Goal: Task Accomplishment & Management: Complete application form

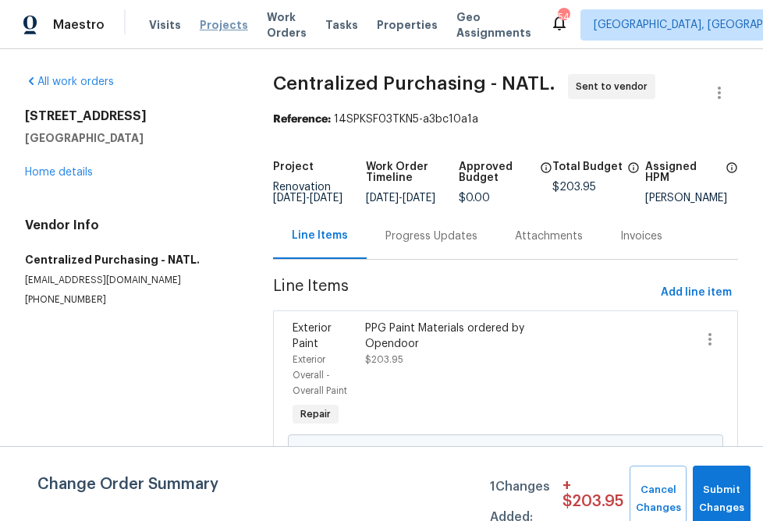
click at [203, 21] on span "Projects" at bounding box center [224, 25] width 48 height 16
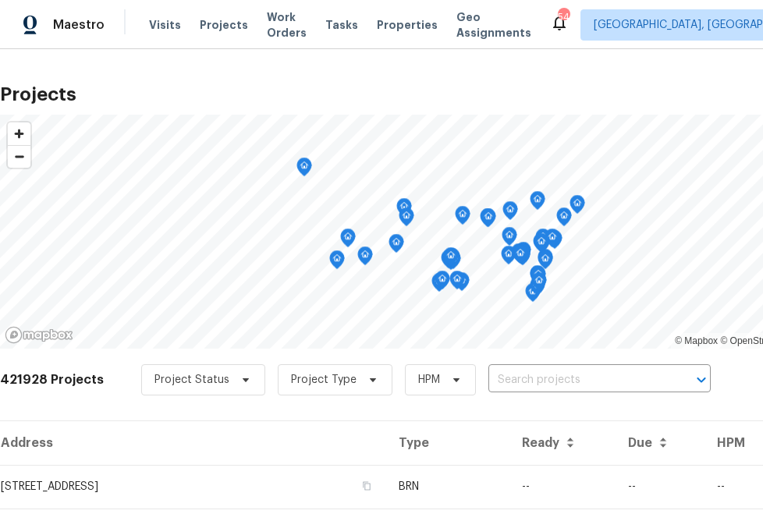
click at [493, 382] on input "text" at bounding box center [577, 380] width 179 height 24
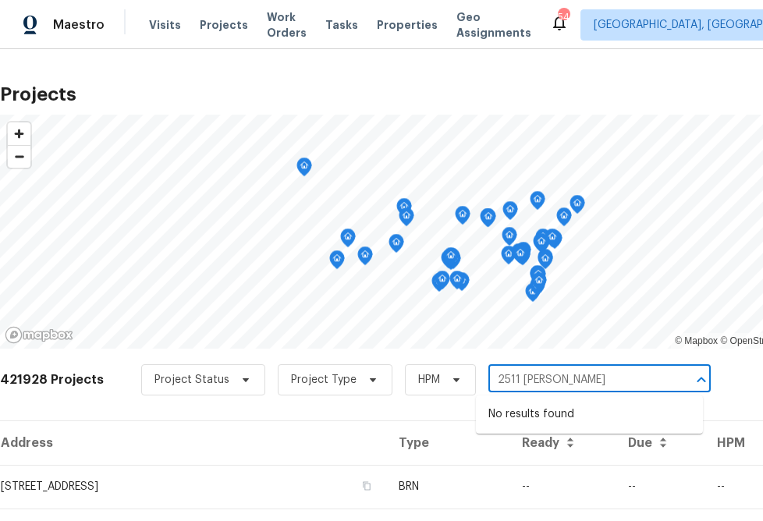
type input "2511 guil"
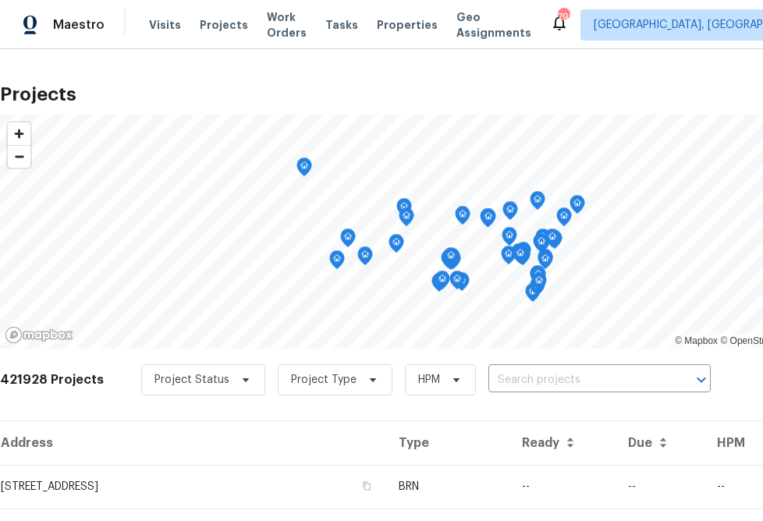
click at [558, 372] on input "text" at bounding box center [577, 380] width 179 height 24
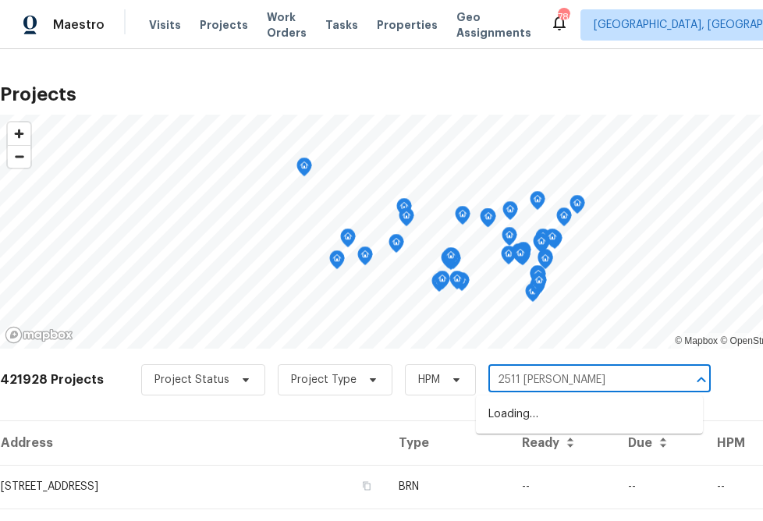
type input "2511 gaill"
click at [508, 415] on li "[STREET_ADDRESS]" at bounding box center [589, 415] width 227 height 26
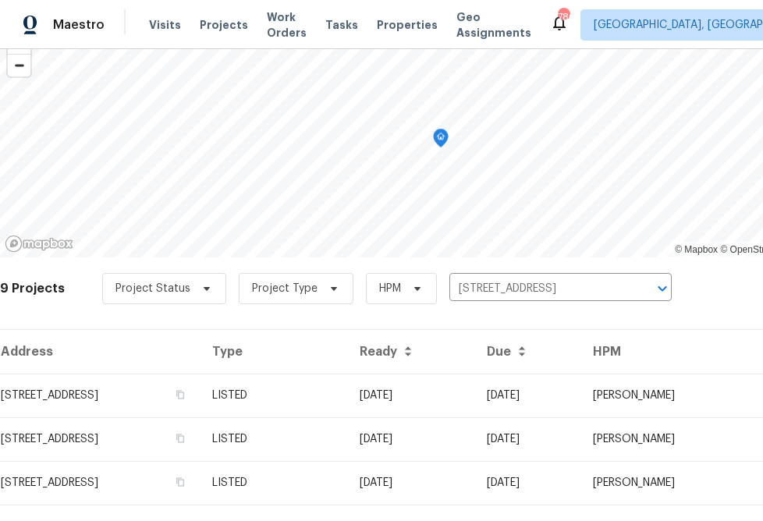
scroll to position [94, 0]
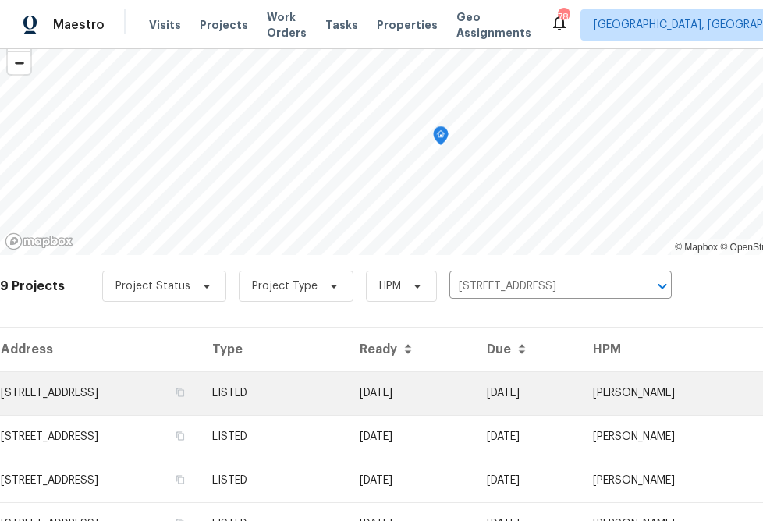
click at [171, 388] on td "[STREET_ADDRESS]" at bounding box center [100, 393] width 200 height 44
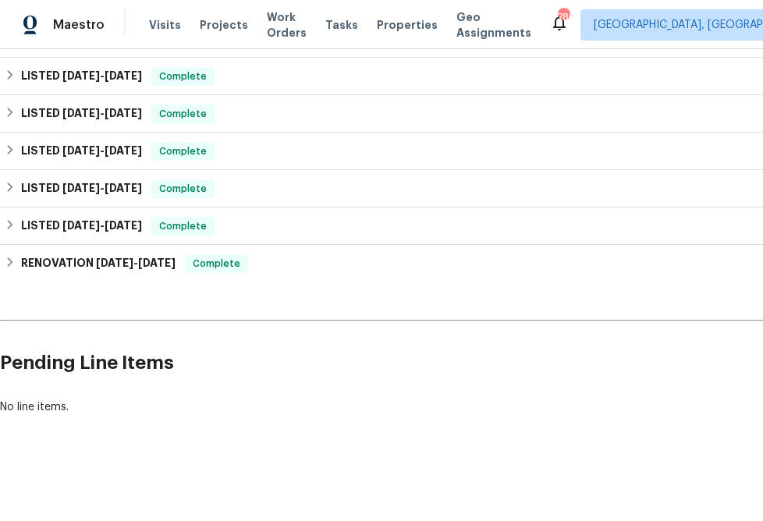
scroll to position [440, 119]
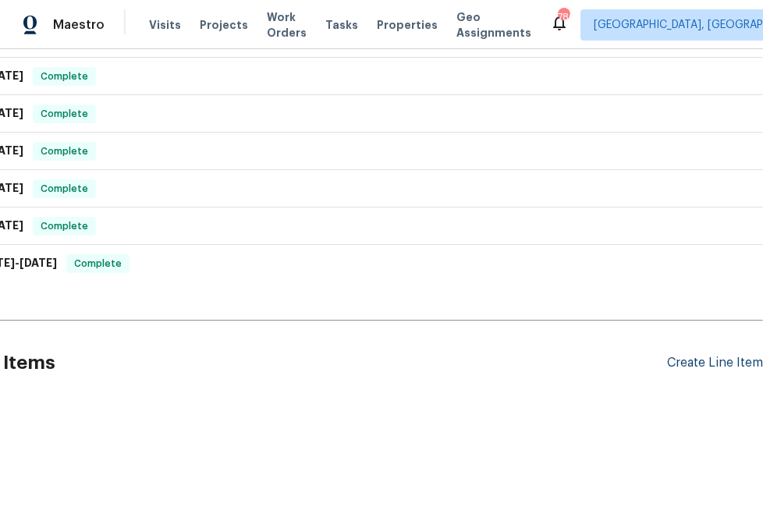
click at [718, 362] on div "Create Line Item" at bounding box center [715, 363] width 96 height 15
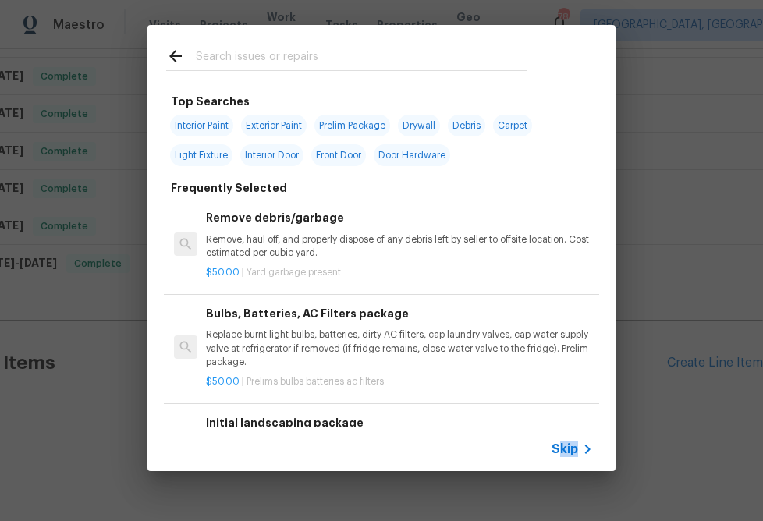
click at [561, 457] on div "Skip" at bounding box center [573, 449] width 45 height 19
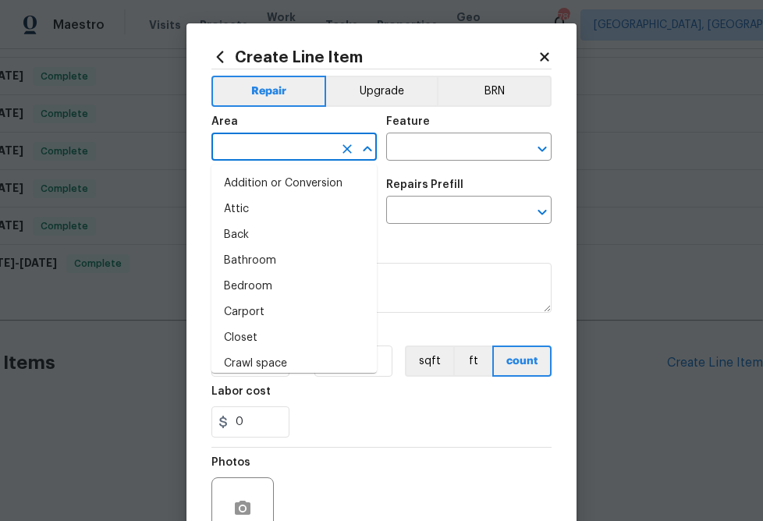
click at [302, 149] on input "text" at bounding box center [272, 148] width 122 height 24
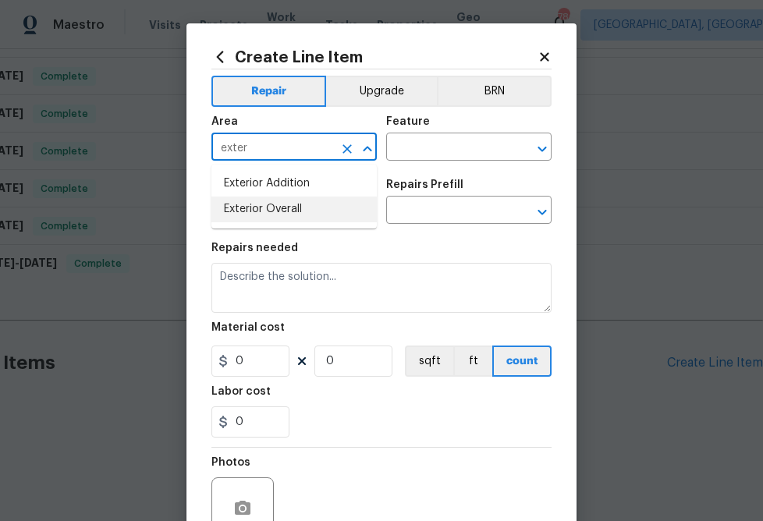
type input "exter"
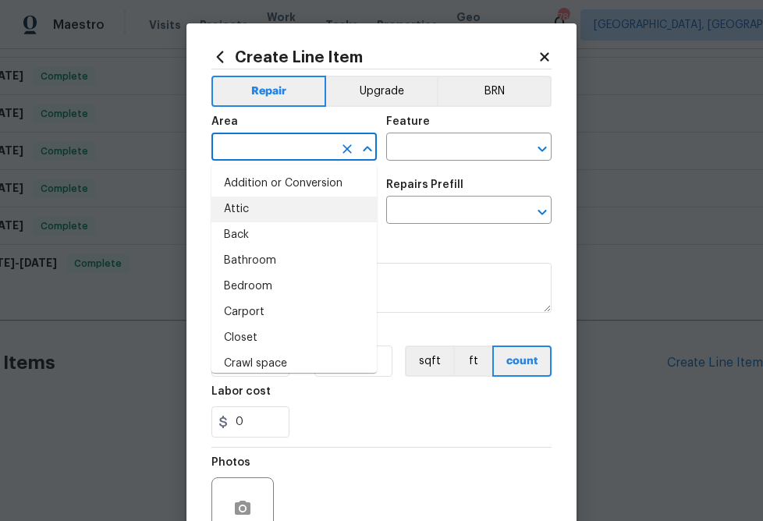
click at [279, 145] on input "text" at bounding box center [272, 148] width 122 height 24
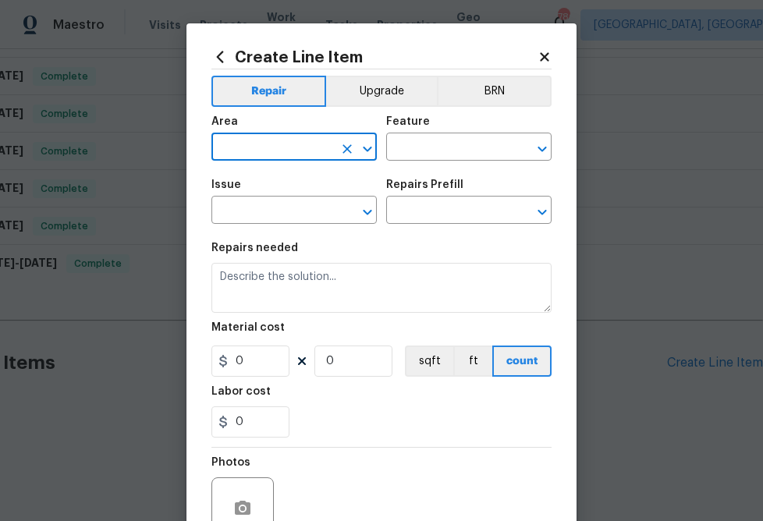
click at [279, 145] on input "text" at bounding box center [272, 148] width 122 height 24
click at [262, 206] on li "Exterior Overall" at bounding box center [293, 210] width 165 height 26
type input "Exterior Overall"
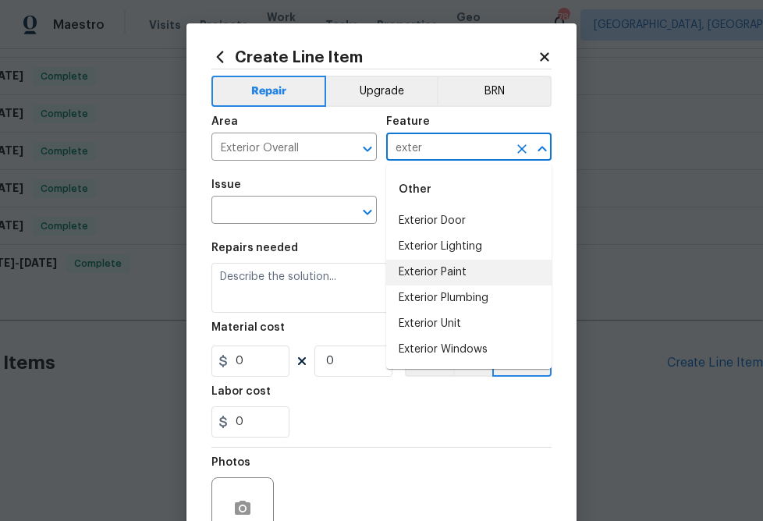
click at [452, 270] on li "Exterior Paint" at bounding box center [468, 273] width 165 height 26
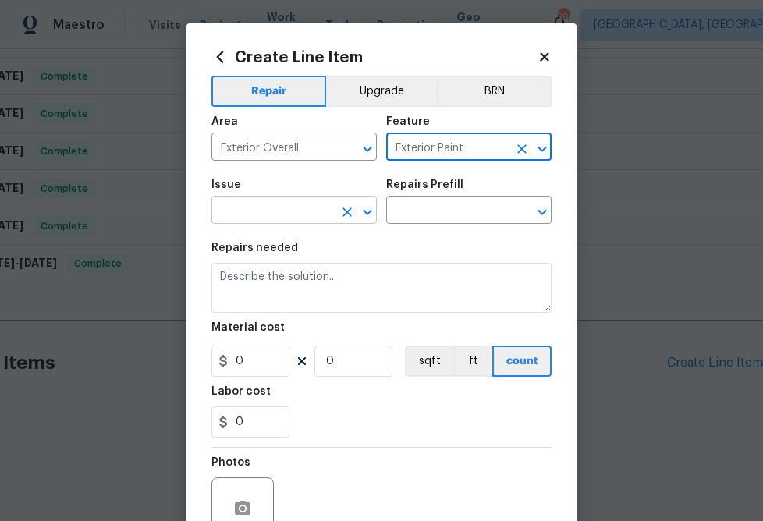
type input "Exterior Paint"
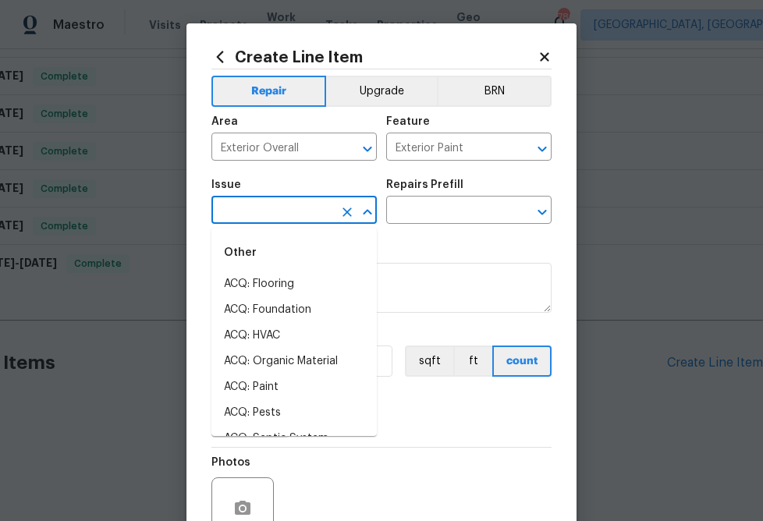
click at [291, 203] on input "text" at bounding box center [272, 212] width 122 height 24
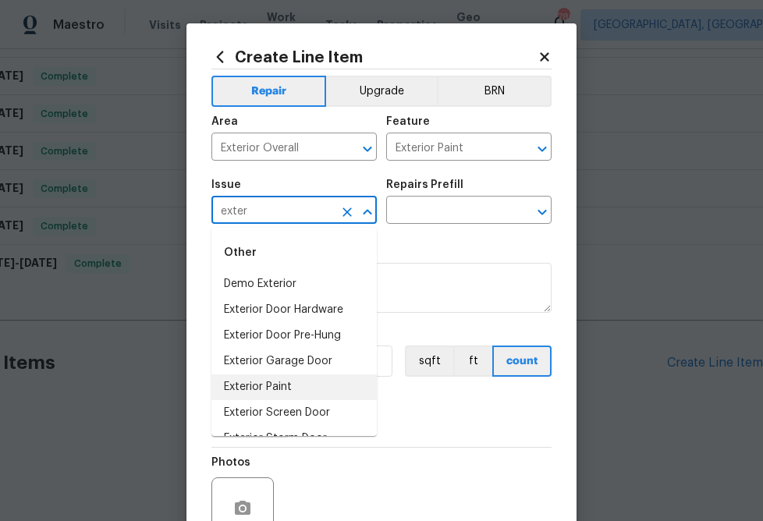
click at [262, 388] on li "Exterior Paint" at bounding box center [293, 387] width 165 height 26
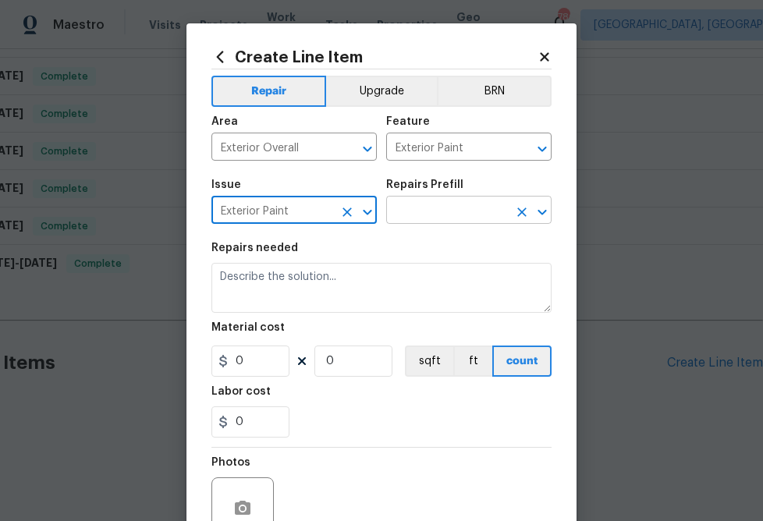
type input "Exterior Paint"
click at [462, 219] on input "text" at bounding box center [447, 212] width 122 height 24
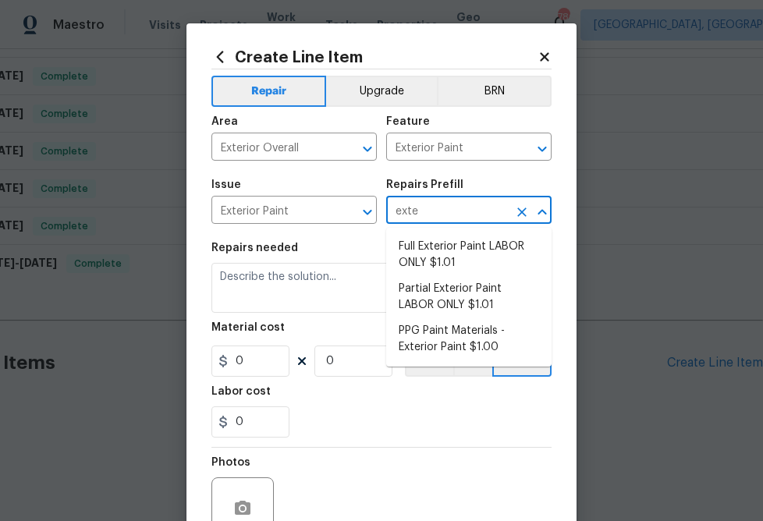
type input "exter"
click at [451, 345] on li "PPG Paint Materials - Exterior Paint $1.00" at bounding box center [468, 339] width 165 height 42
type input "Overall Paint"
type input "PPG Paint Materials - Exterior Paint $1.00"
type textarea "PPG Paint Materials ordered by Opendoor"
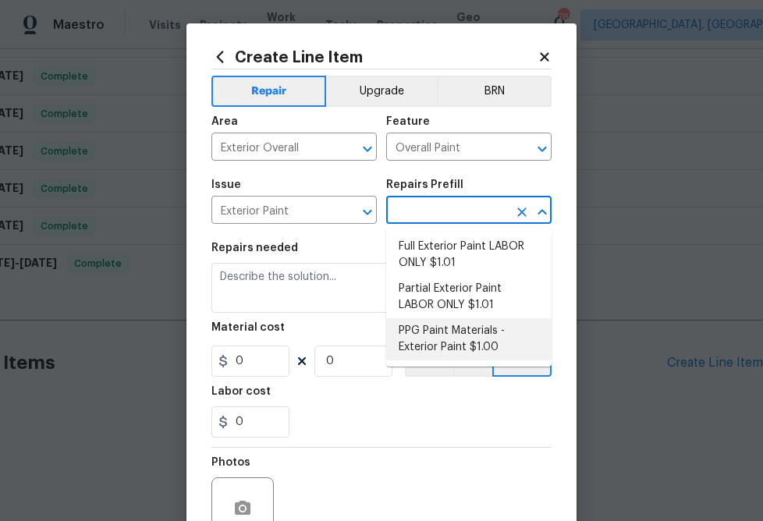
type input "1"
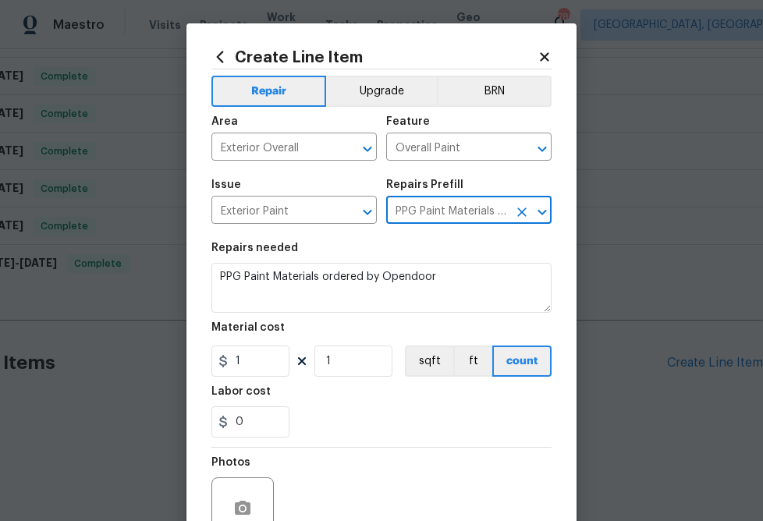
type input "PPG Paint Materials - Exterior Paint $1.00"
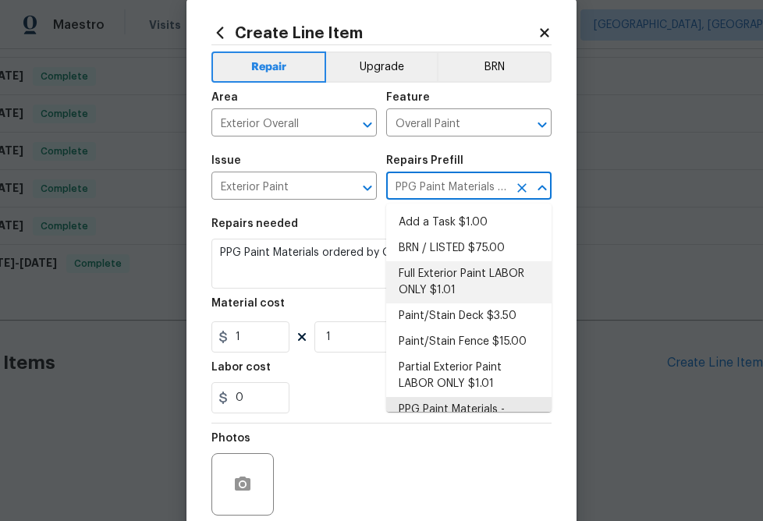
scroll to position [45, 0]
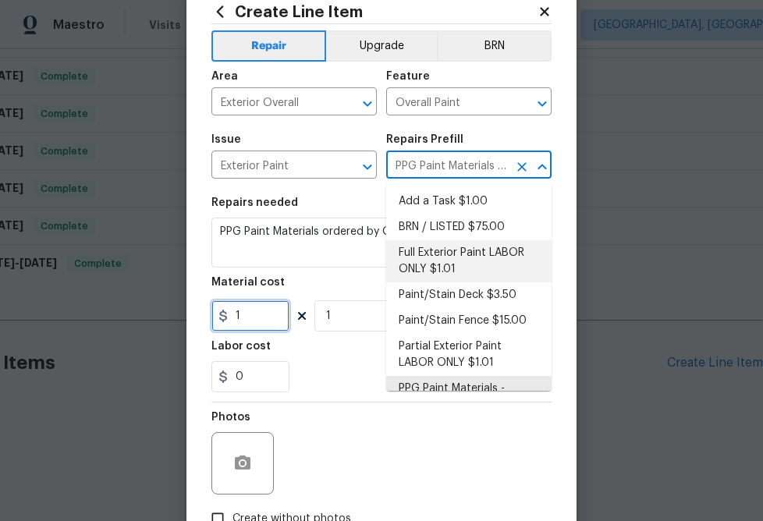
click at [275, 312] on input "1" at bounding box center [250, 315] width 78 height 31
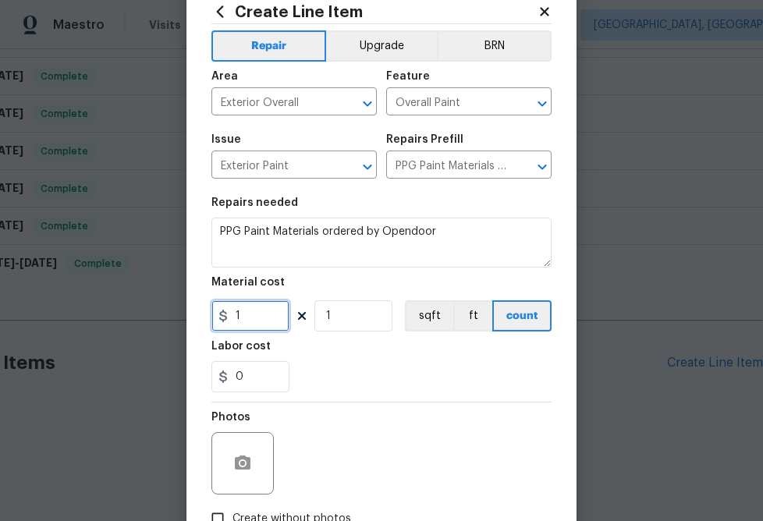
click at [275, 312] on input "1" at bounding box center [250, 315] width 78 height 31
paste input "257.72"
type input "257.72"
click at [376, 381] on div "0" at bounding box center [381, 376] width 340 height 31
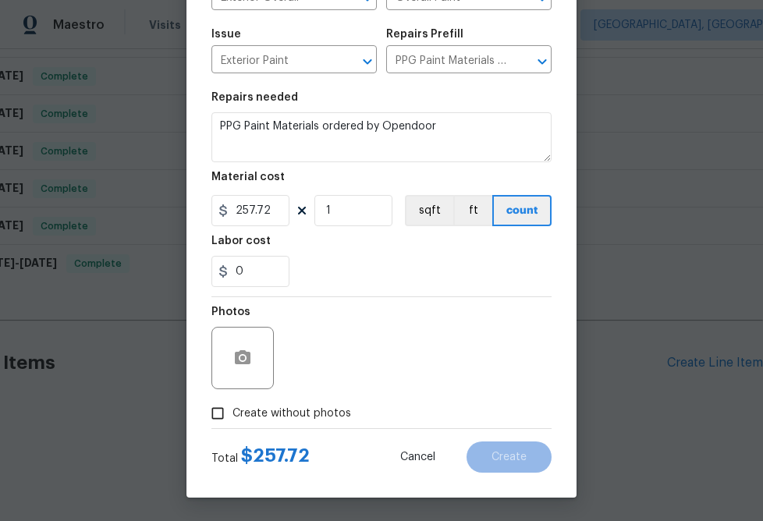
click at [299, 407] on span "Create without photos" at bounding box center [291, 414] width 119 height 16
click at [232, 407] on input "Create without photos" at bounding box center [218, 414] width 30 height 30
checkbox input "true"
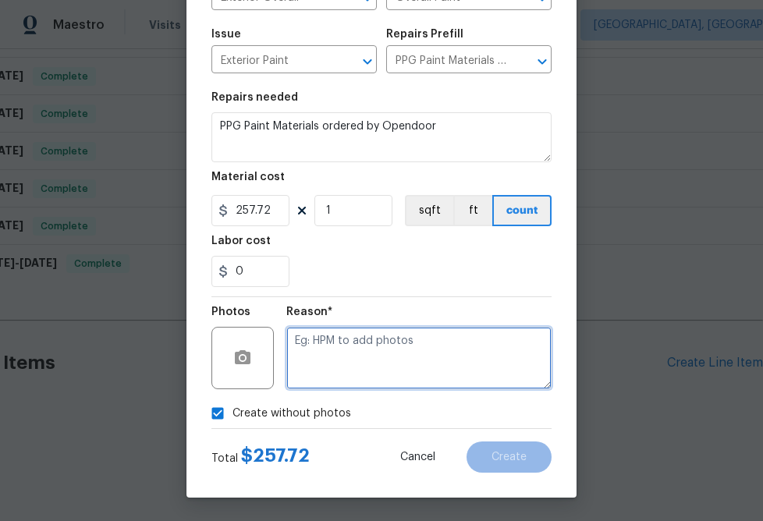
click at [353, 356] on textarea at bounding box center [418, 358] width 265 height 62
type textarea "n.a"
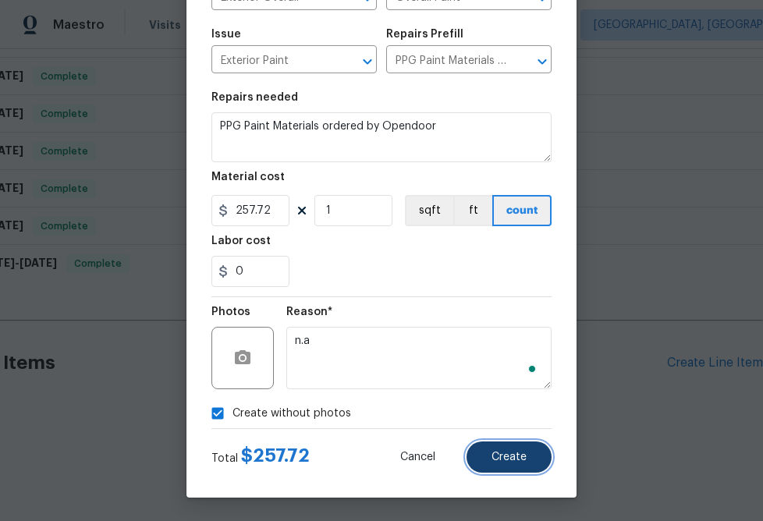
click at [505, 459] on span "Create" at bounding box center [508, 458] width 35 height 12
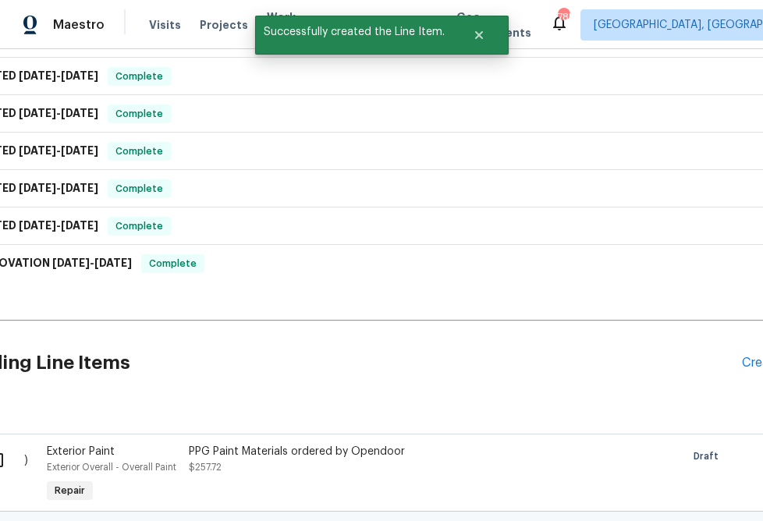
scroll to position [440, 0]
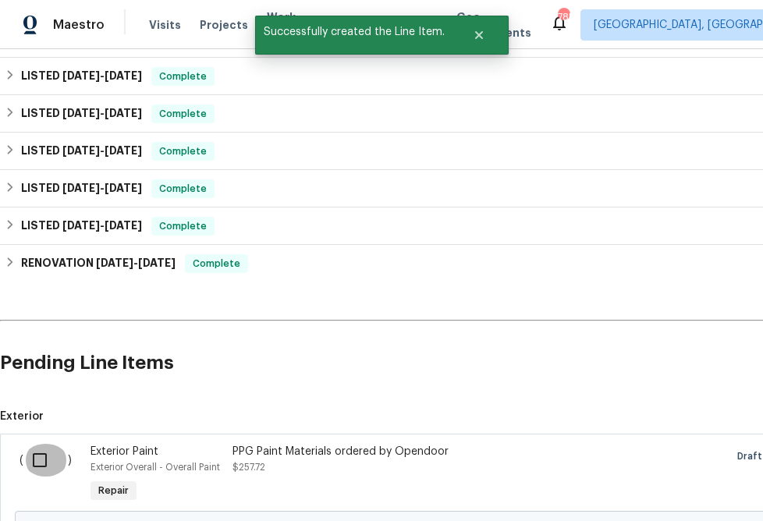
click at [39, 456] on input "checkbox" at bounding box center [45, 460] width 44 height 33
checkbox input "true"
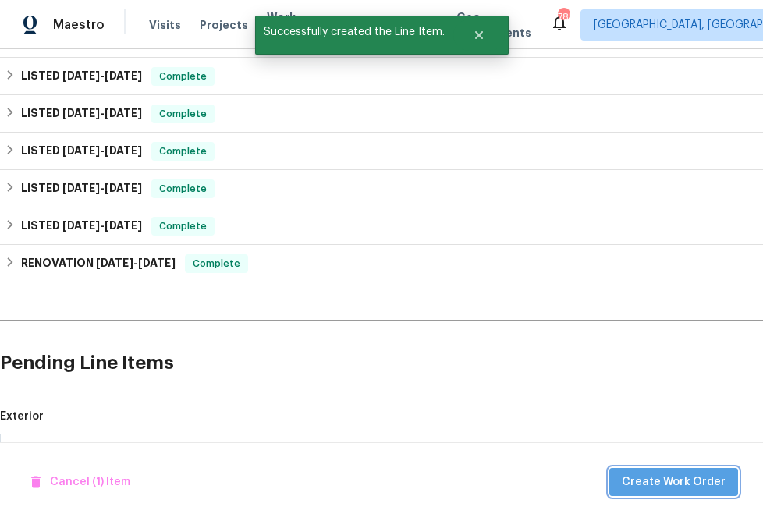
click at [682, 487] on span "Create Work Order" at bounding box center [674, 482] width 104 height 19
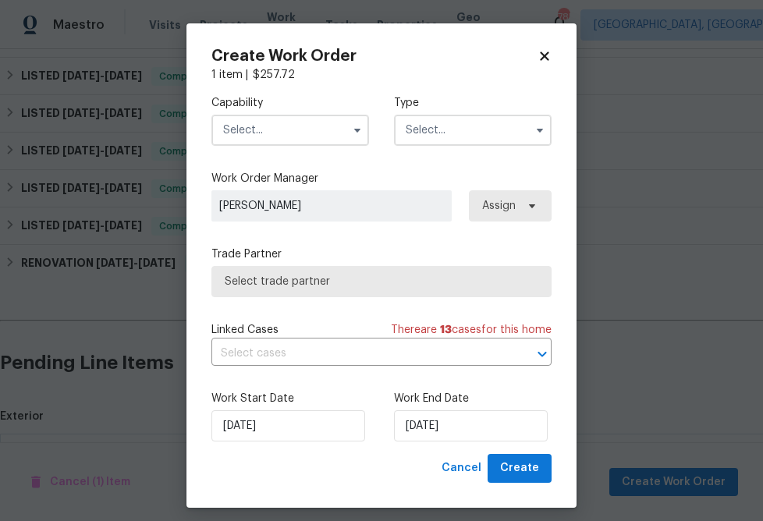
click at [269, 133] on input "text" at bounding box center [290, 130] width 158 height 31
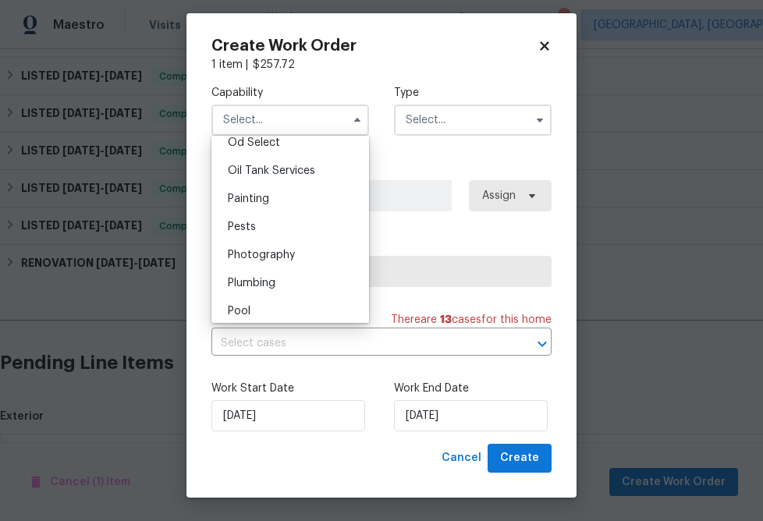
scroll to position [1254, 0]
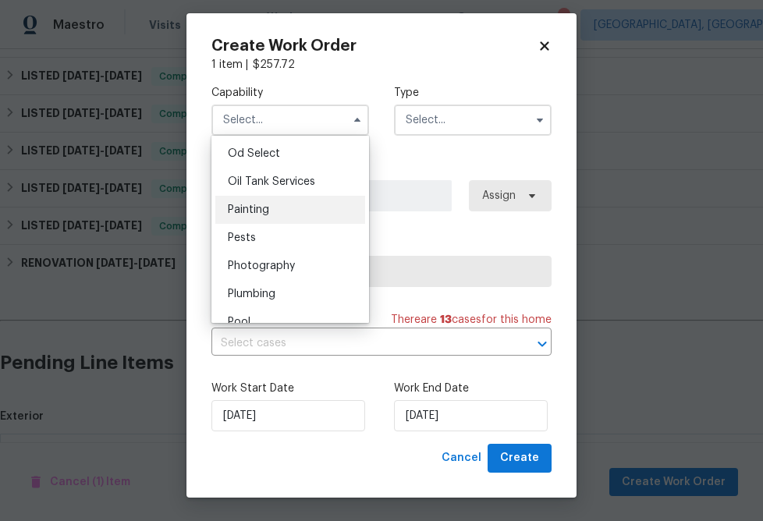
click at [276, 197] on div "Painting" at bounding box center [290, 210] width 150 height 28
type input "Painting"
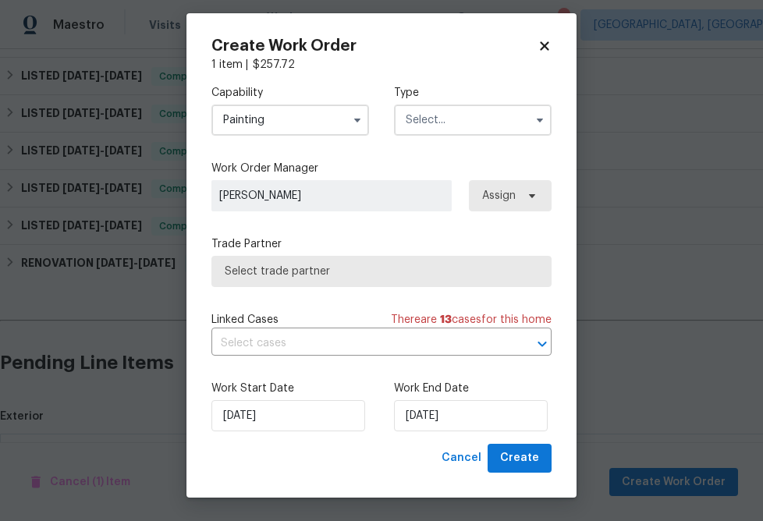
click at [440, 126] on input "text" at bounding box center [473, 120] width 158 height 31
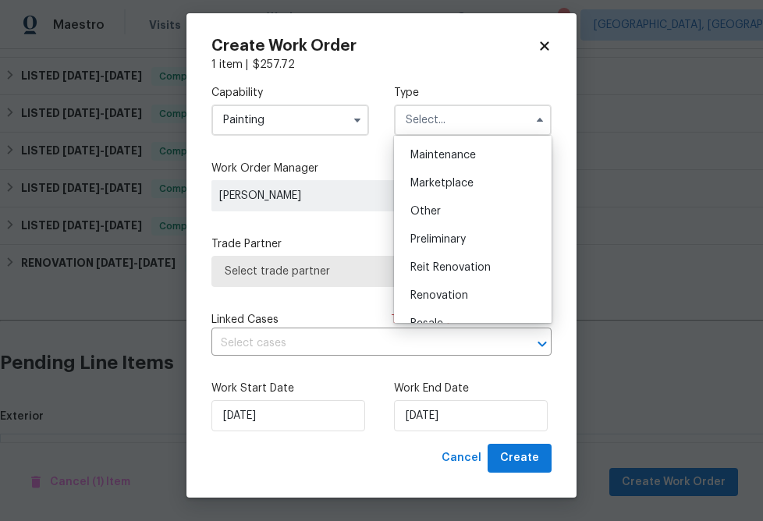
scroll to position [256, 0]
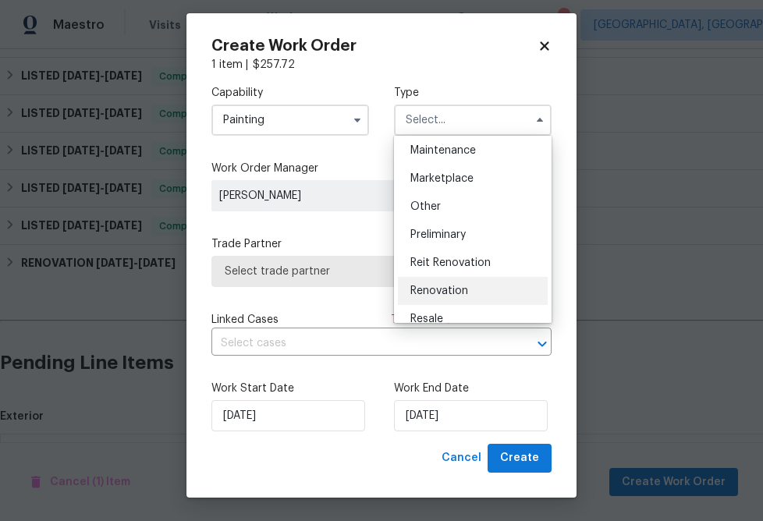
click at [438, 295] on span "Renovation" at bounding box center [439, 290] width 58 height 11
type input "Renovation"
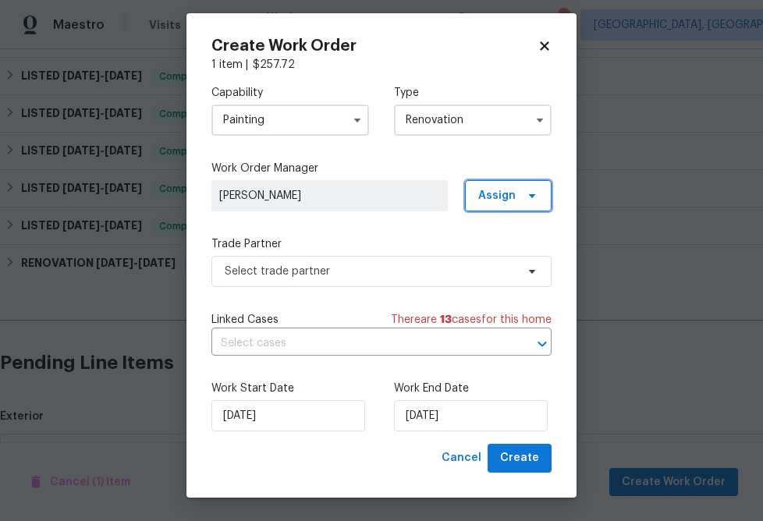
click at [522, 188] on span "Assign" at bounding box center [508, 195] width 87 height 31
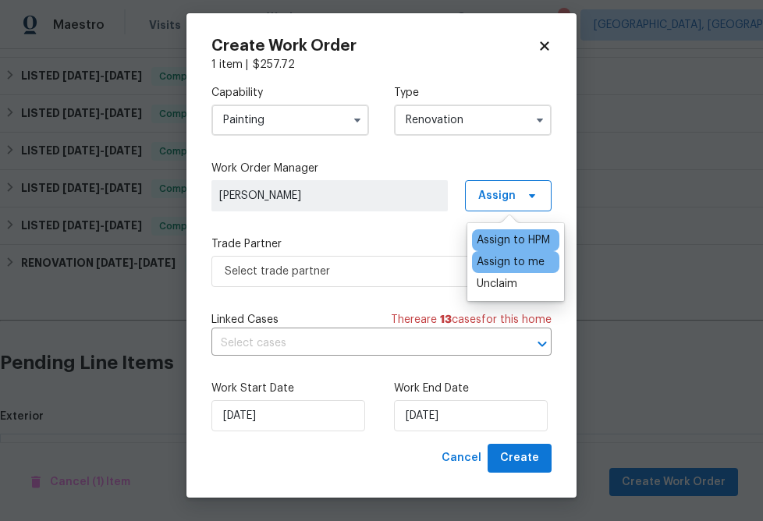
click at [508, 262] on div "Assign to me" at bounding box center [511, 262] width 68 height 16
click at [487, 260] on div "Assign to me" at bounding box center [511, 262] width 68 height 16
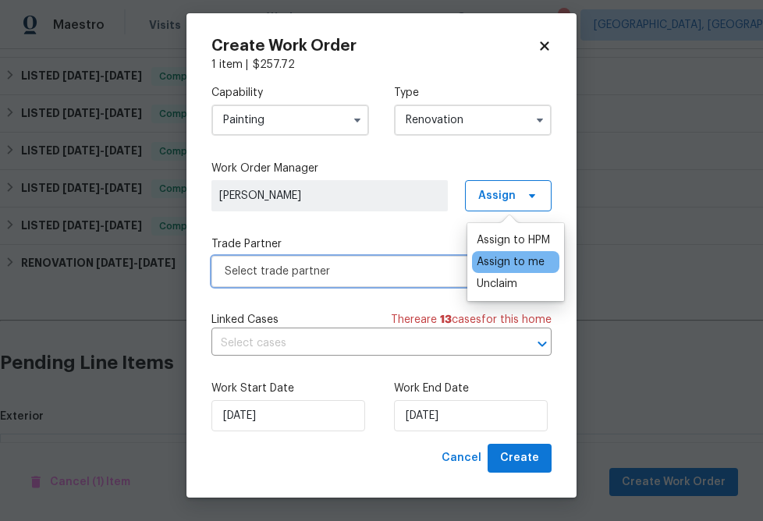
click at [432, 265] on span "Select trade partner" at bounding box center [370, 272] width 291 height 16
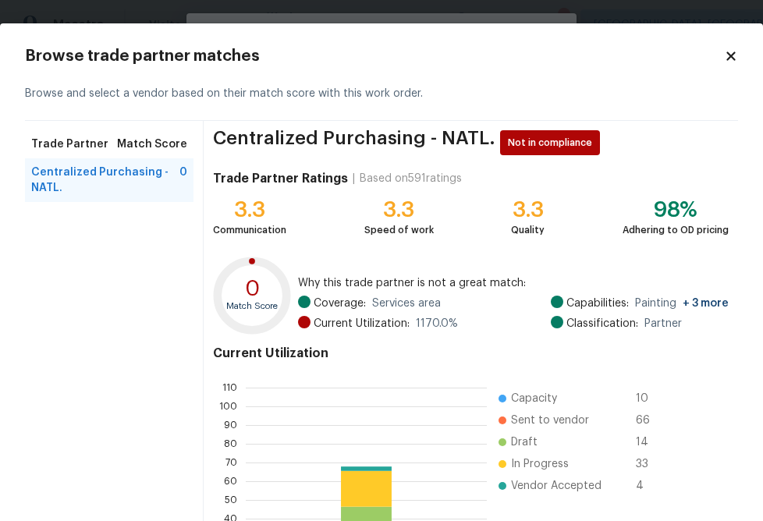
scroll to position [166, 0]
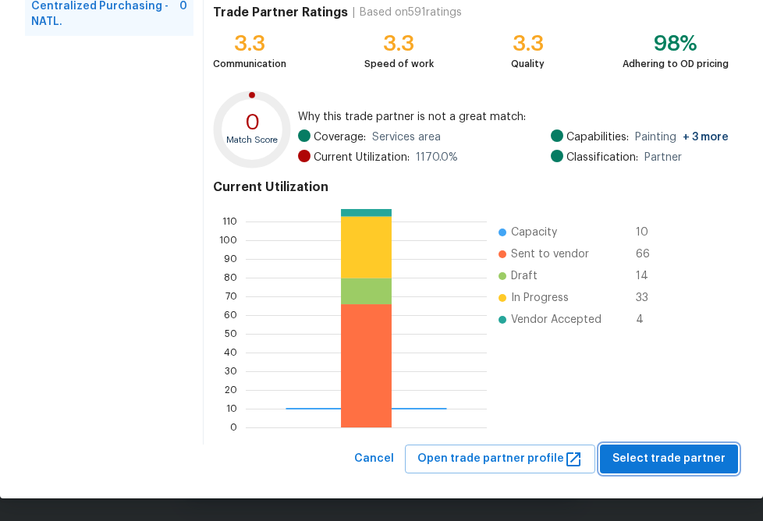
click at [670, 455] on span "Select trade partner" at bounding box center [668, 458] width 113 height 19
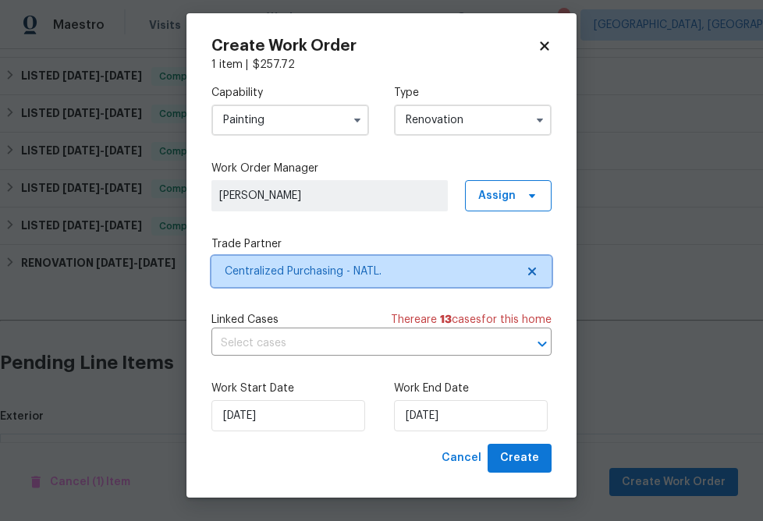
scroll to position [0, 0]
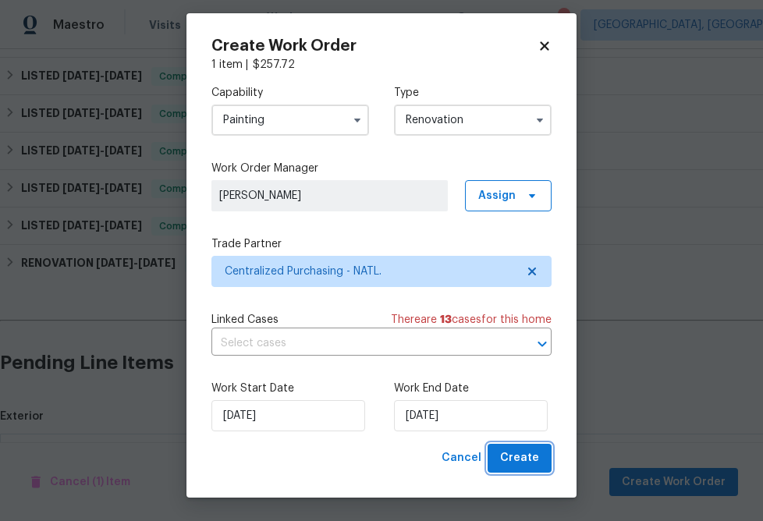
click at [537, 461] on span "Create" at bounding box center [519, 457] width 39 height 19
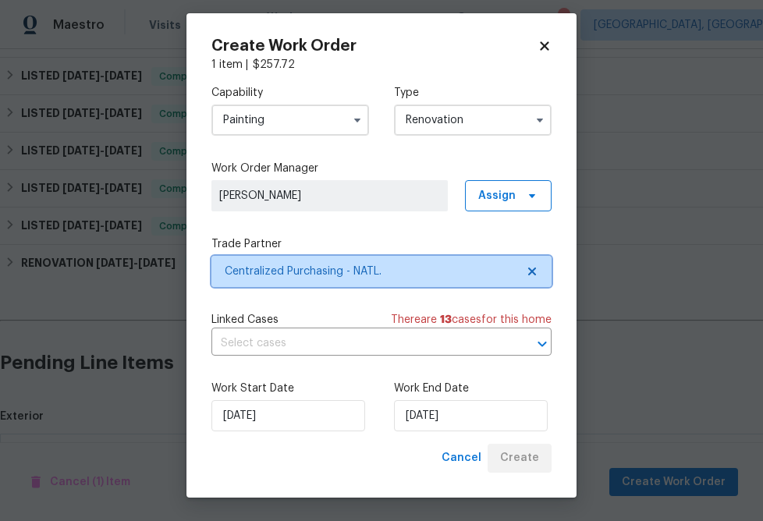
click at [529, 287] on div "Capability Painting Type Renovation Work Order Manager Zenah Haddad Assign Trad…" at bounding box center [381, 258] width 340 height 371
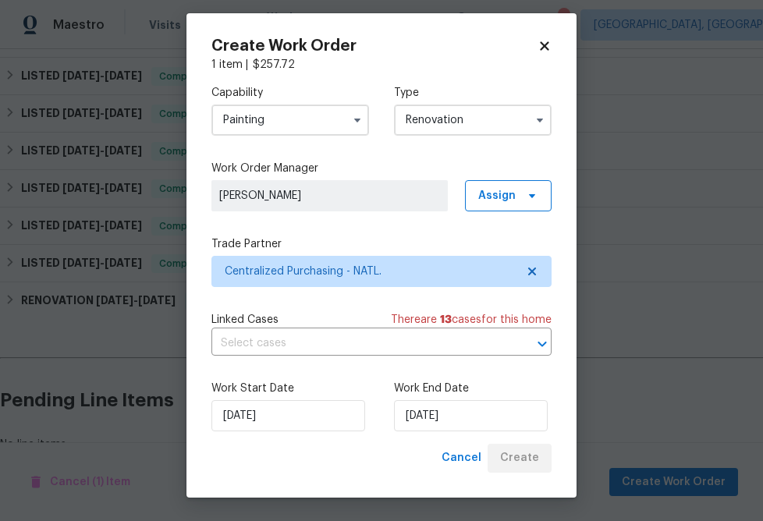
click at [516, 116] on input "Renovation" at bounding box center [473, 120] width 158 height 31
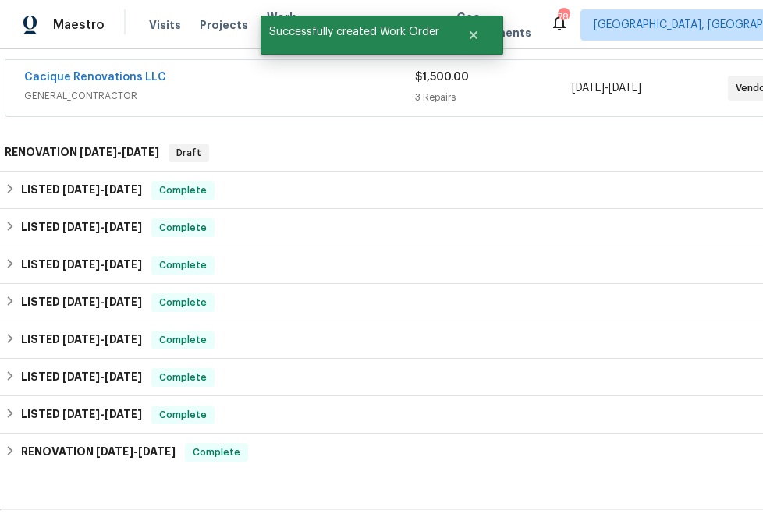
scroll to position [477, 0]
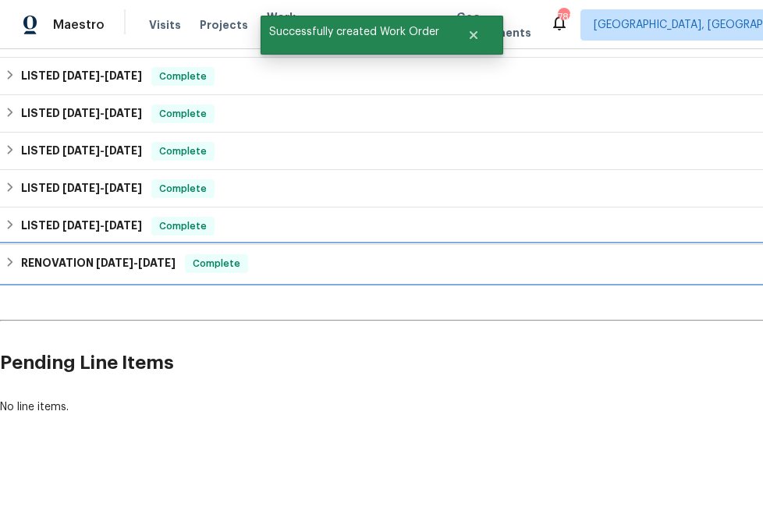
click at [15, 260] on icon at bounding box center [10, 262] width 11 height 11
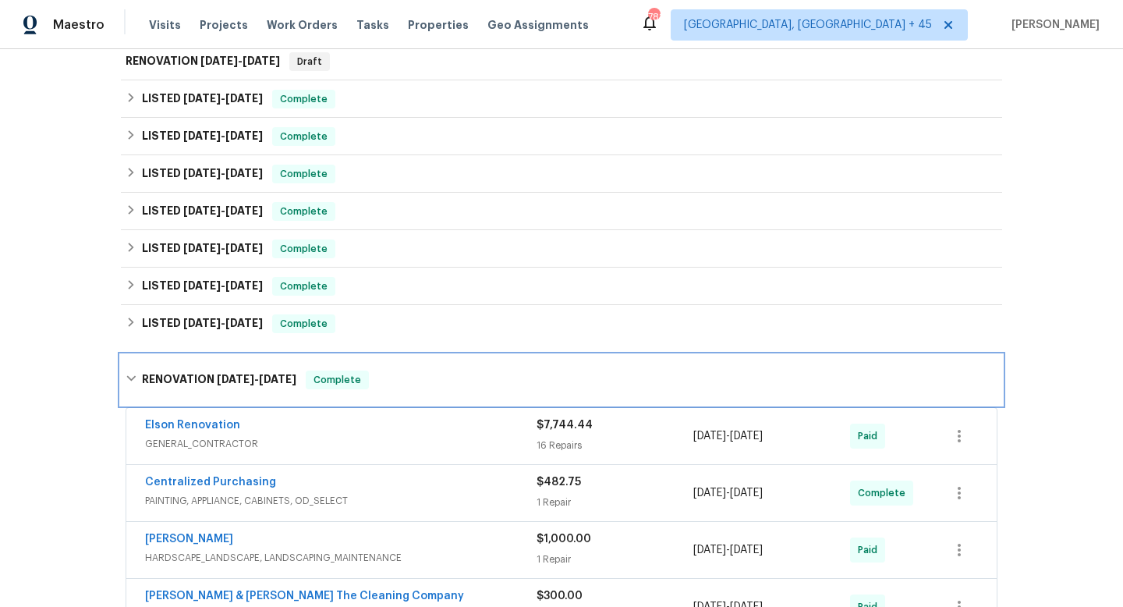
scroll to position [218, 0]
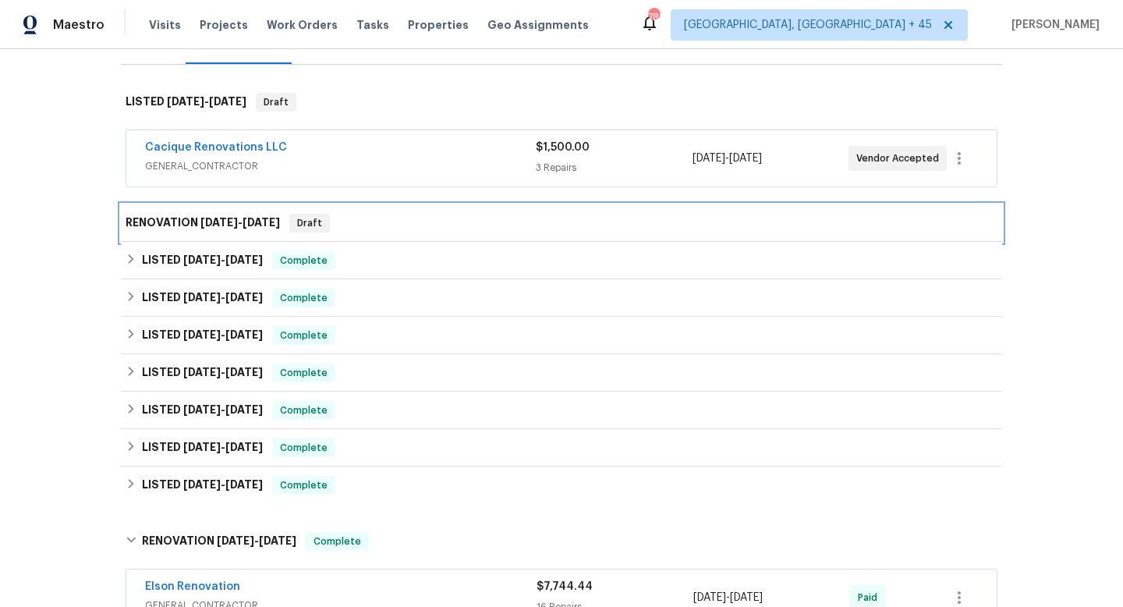
click at [142, 221] on h6 "RENOVATION 8/20/25 - 8/20/25" at bounding box center [203, 223] width 154 height 19
click at [263, 220] on span "8/20/25" at bounding box center [261, 222] width 37 height 11
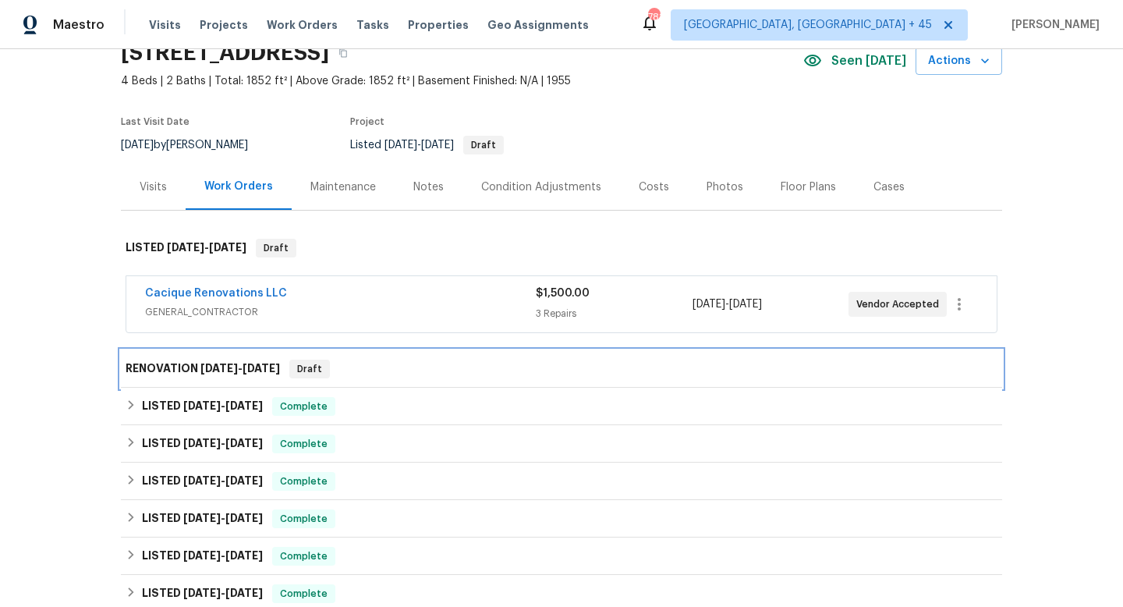
scroll to position [0, 0]
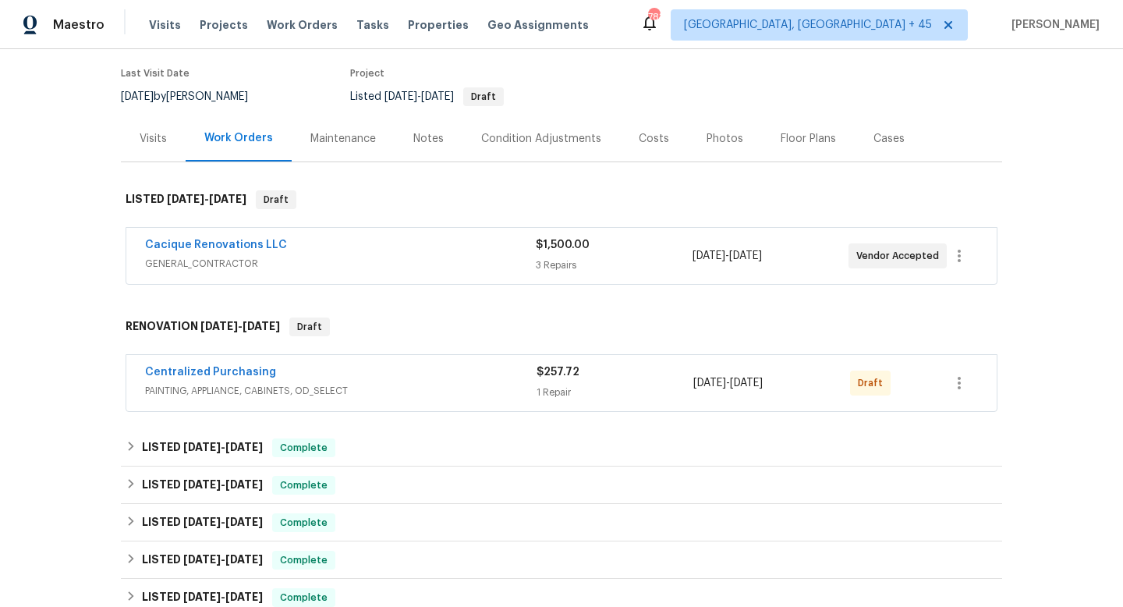
scroll to position [125, 0]
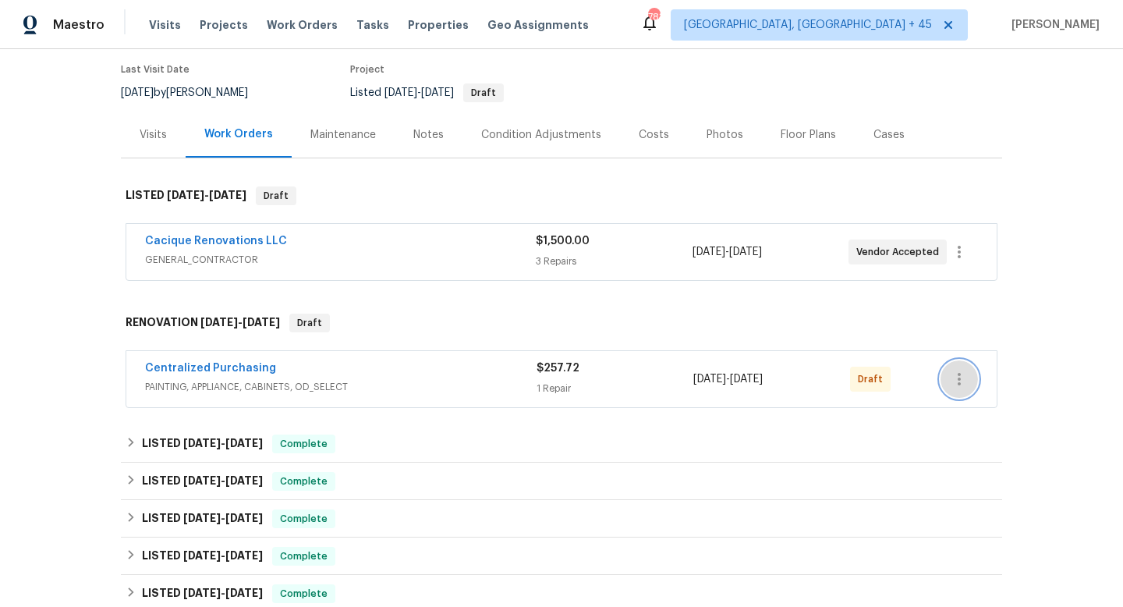
click at [967, 376] on icon "button" at bounding box center [959, 379] width 19 height 19
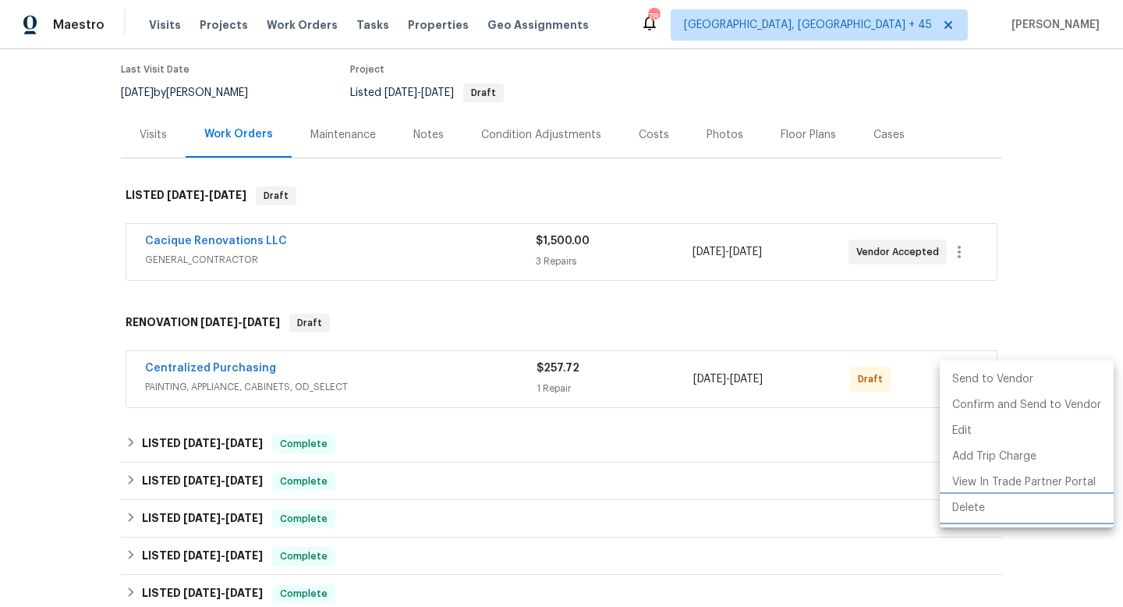
click at [970, 506] on li "Delete" at bounding box center [1027, 508] width 174 height 26
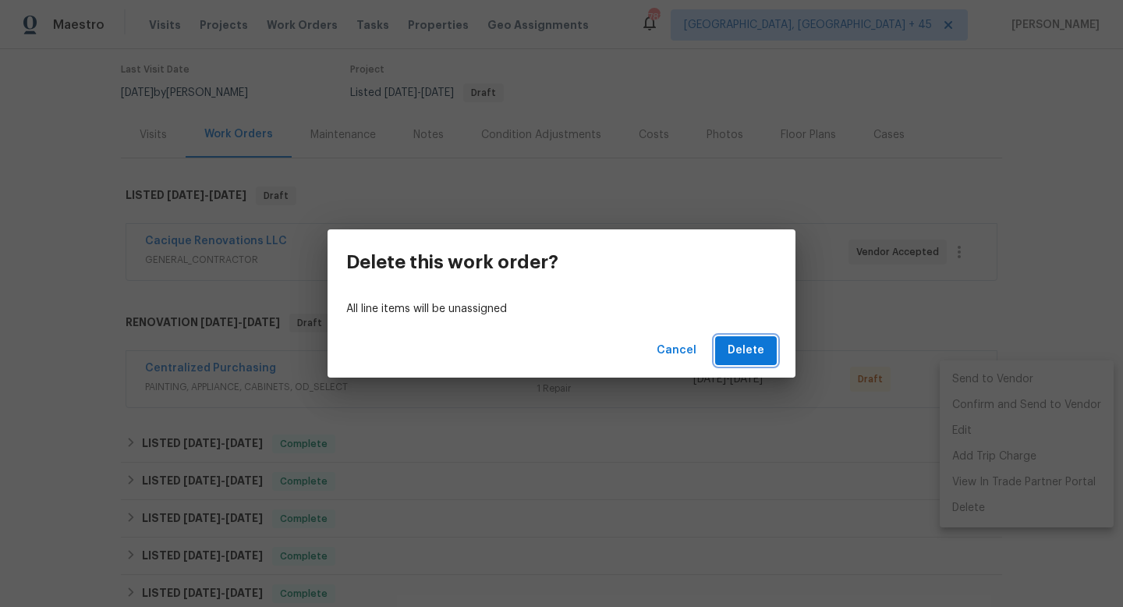
click at [762, 352] on span "Delete" at bounding box center [746, 350] width 37 height 19
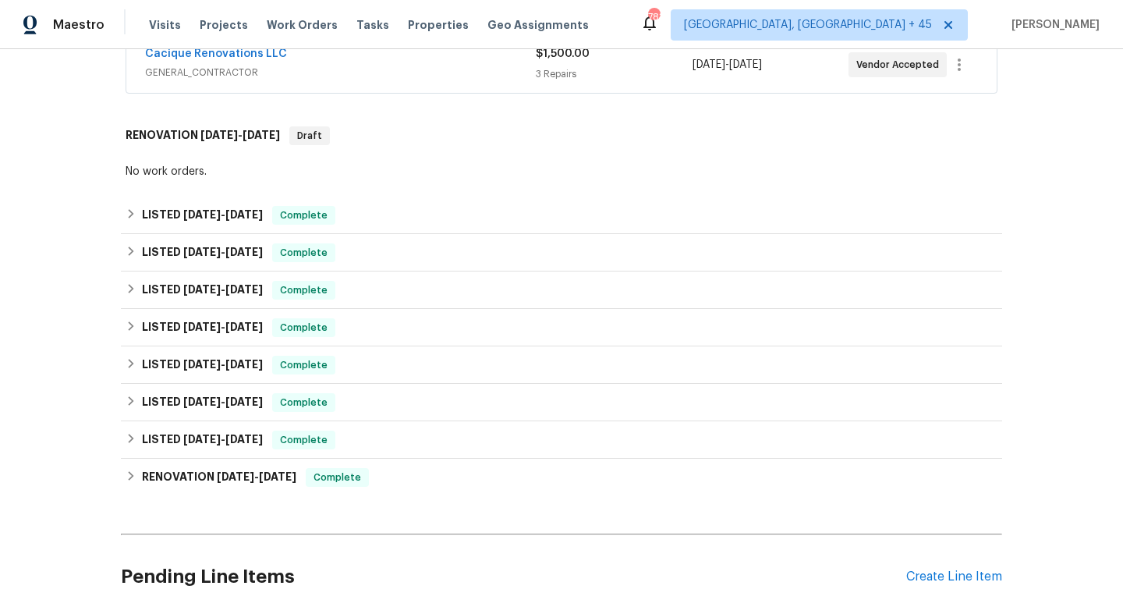
scroll to position [560, 0]
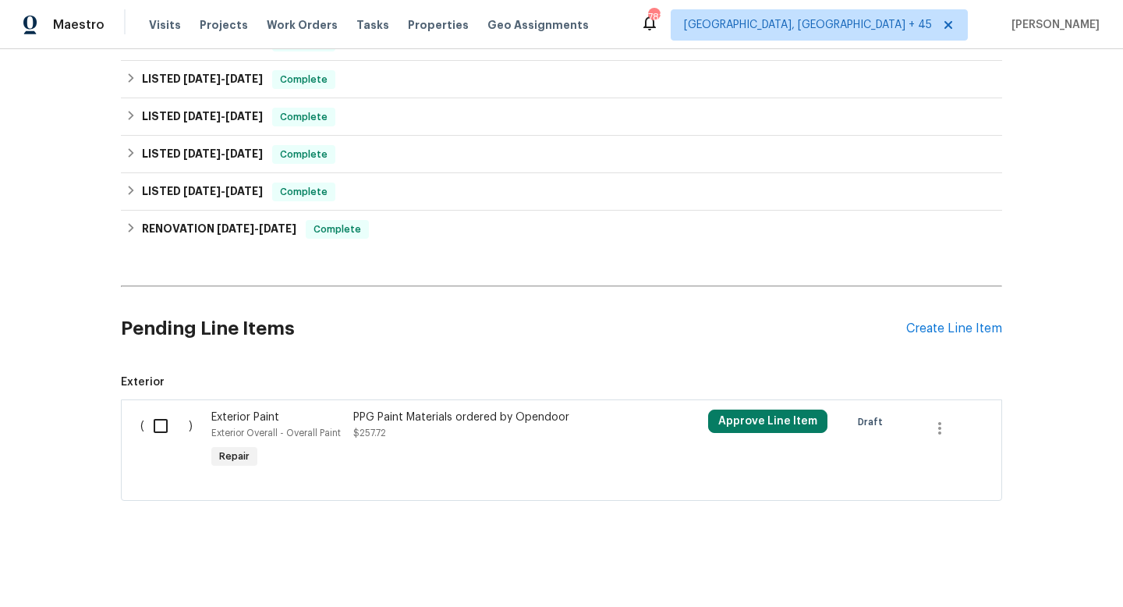
click at [163, 423] on input "checkbox" at bounding box center [166, 425] width 44 height 33
checkbox input "true"
click at [1003, 570] on span "Create Work Order" at bounding box center [1034, 567] width 104 height 19
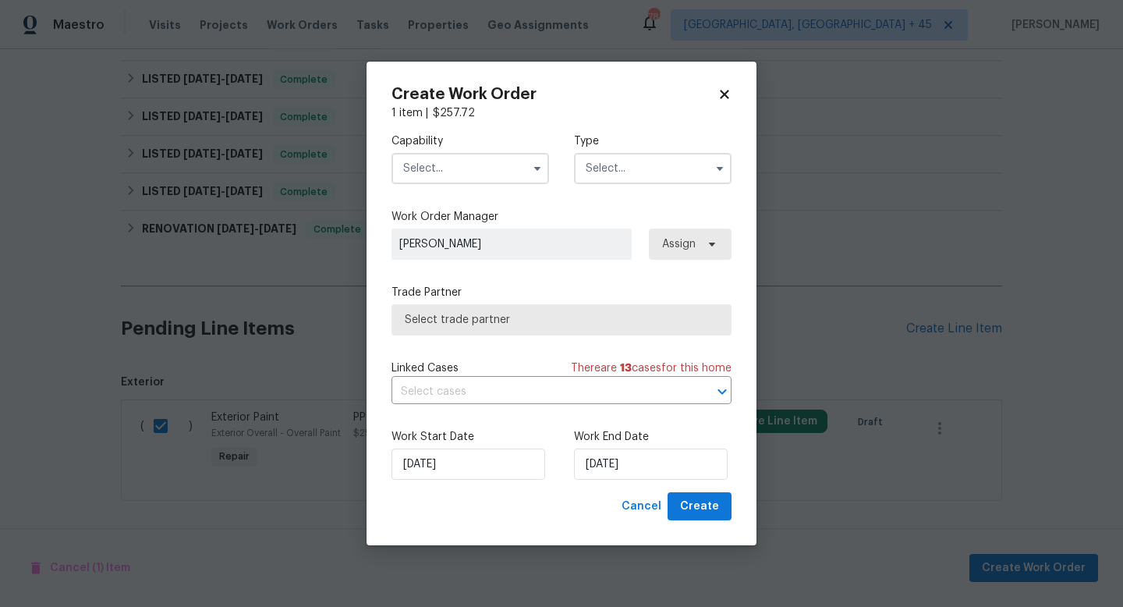
click at [491, 175] on input "text" at bounding box center [471, 168] width 158 height 31
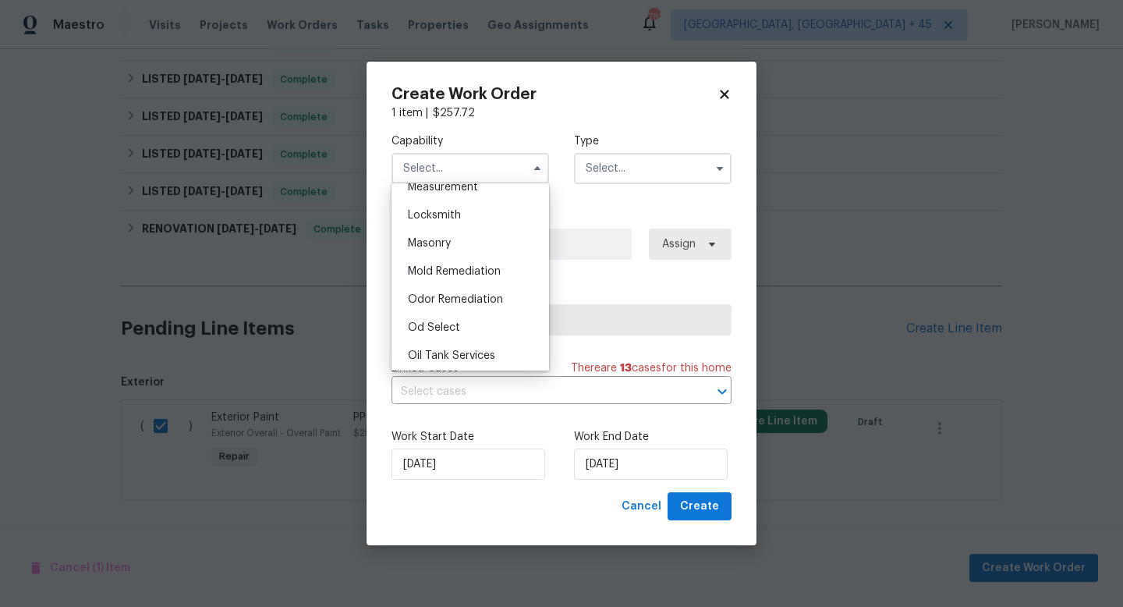
scroll to position [1215, 0]
click at [473, 292] on div "Painting" at bounding box center [470, 296] width 150 height 28
type input "Painting"
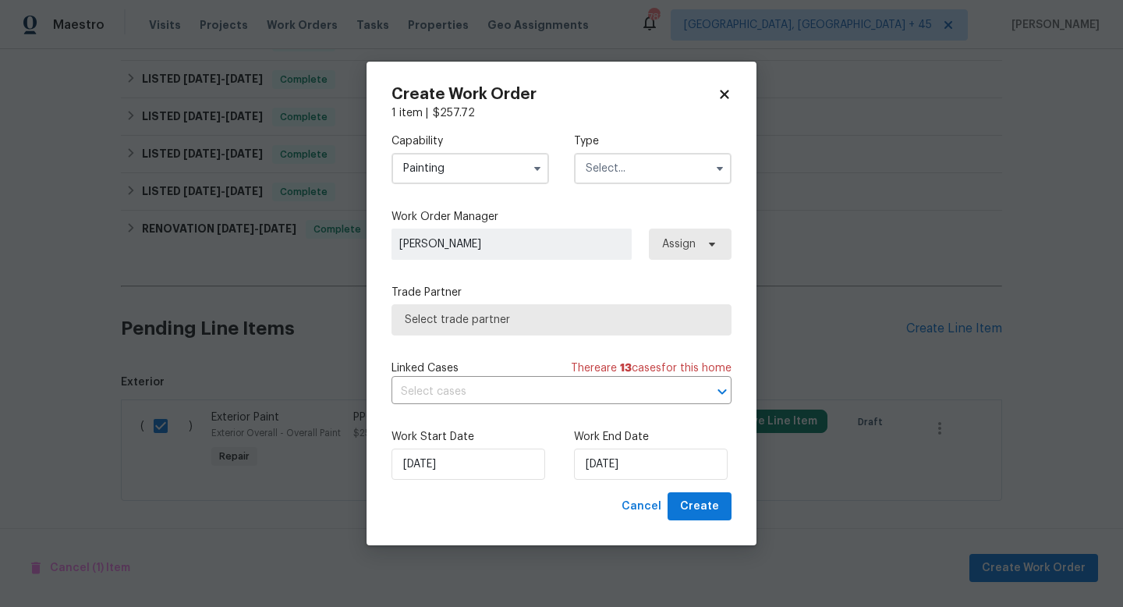
click at [647, 148] on div "Type" at bounding box center [653, 158] width 158 height 51
click at [646, 174] on input "text" at bounding box center [653, 168] width 158 height 31
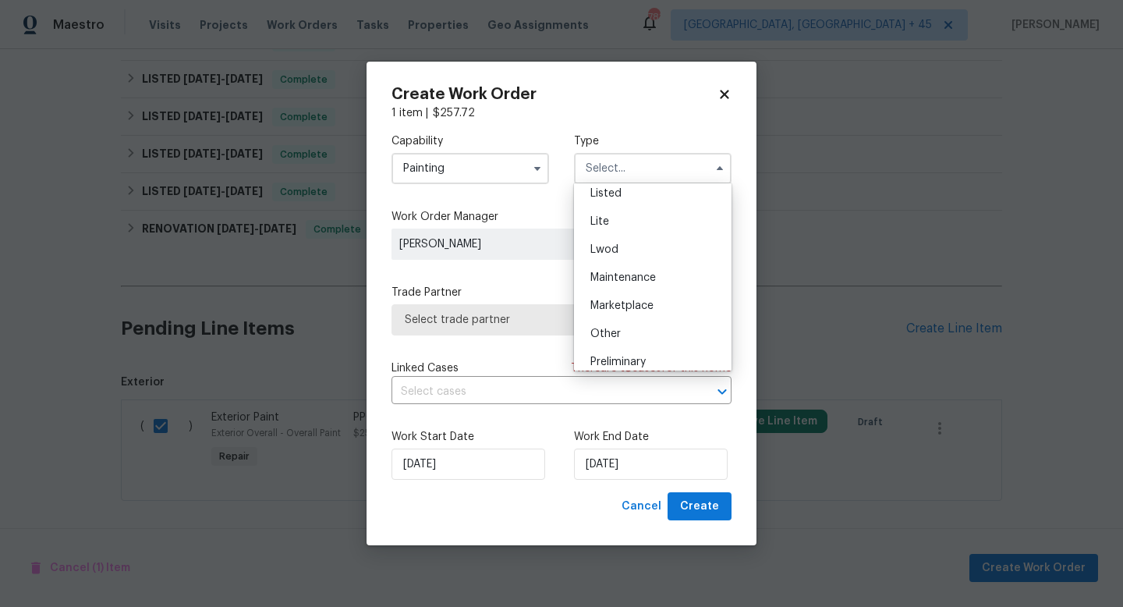
scroll to position [179, 0]
click at [644, 194] on div "Listed" at bounding box center [653, 191] width 150 height 28
type input "Listed"
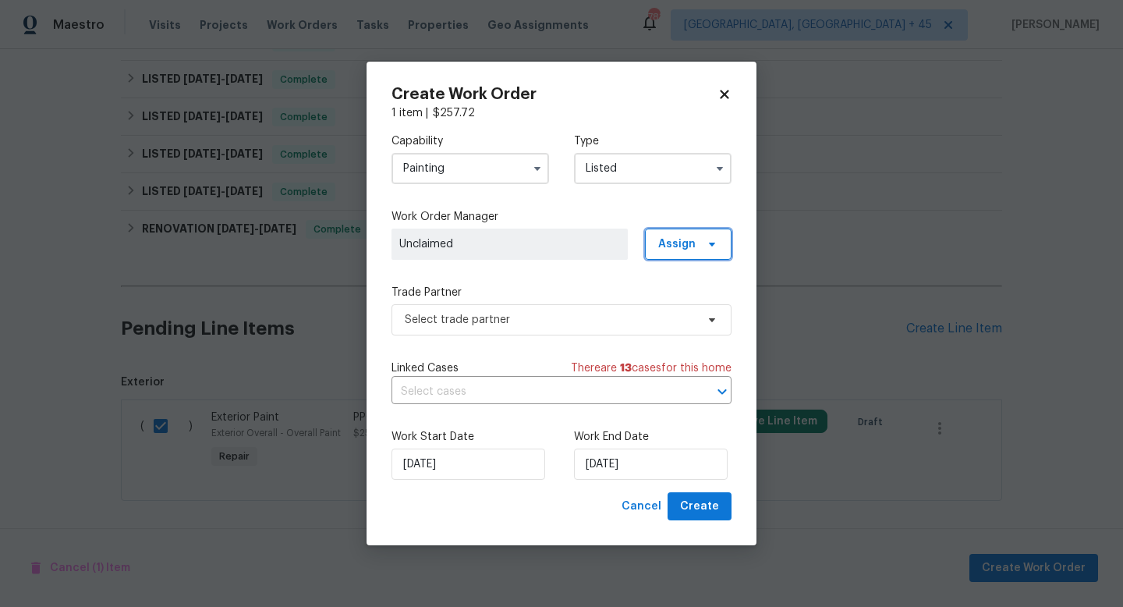
click at [678, 229] on span "Assign" at bounding box center [688, 244] width 87 height 31
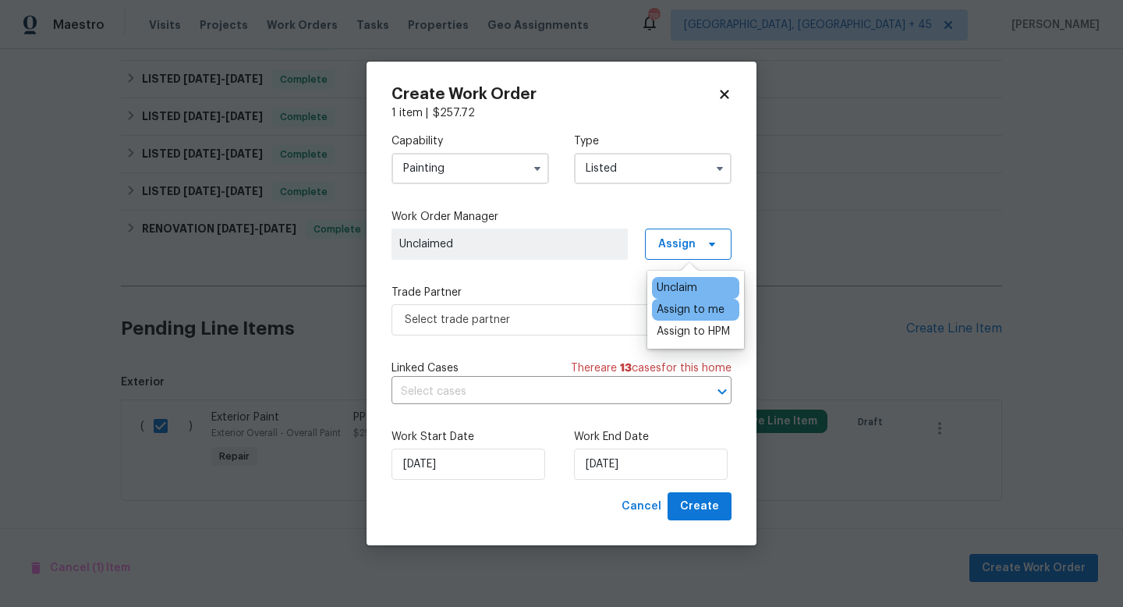
click at [678, 306] on div "Assign to me" at bounding box center [691, 310] width 68 height 16
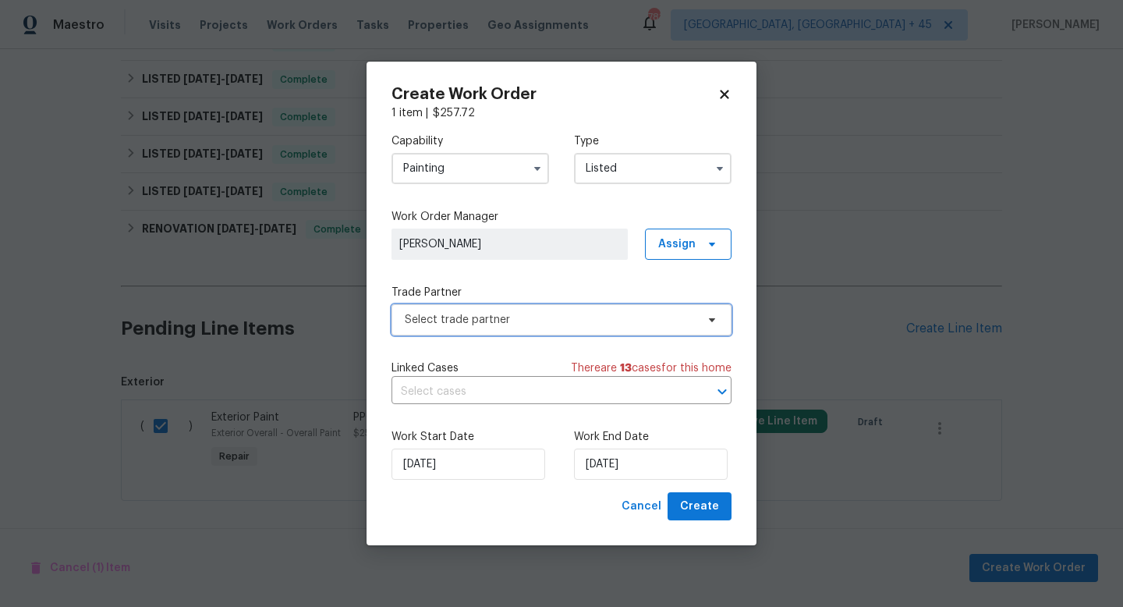
click at [589, 320] on span "Select trade partner" at bounding box center [550, 320] width 291 height 16
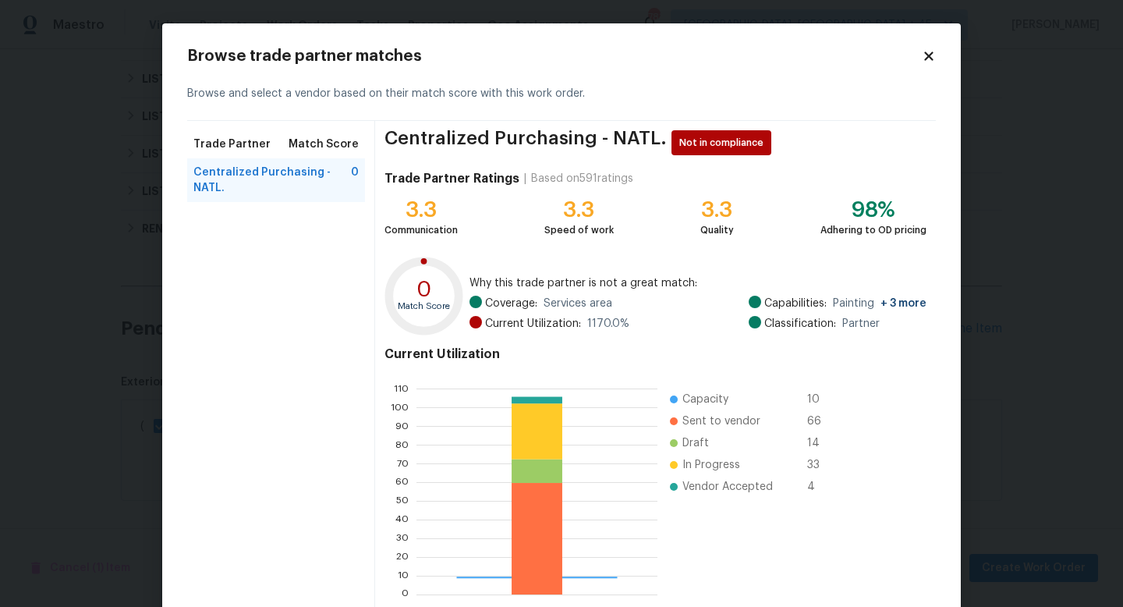
scroll to position [81, 0]
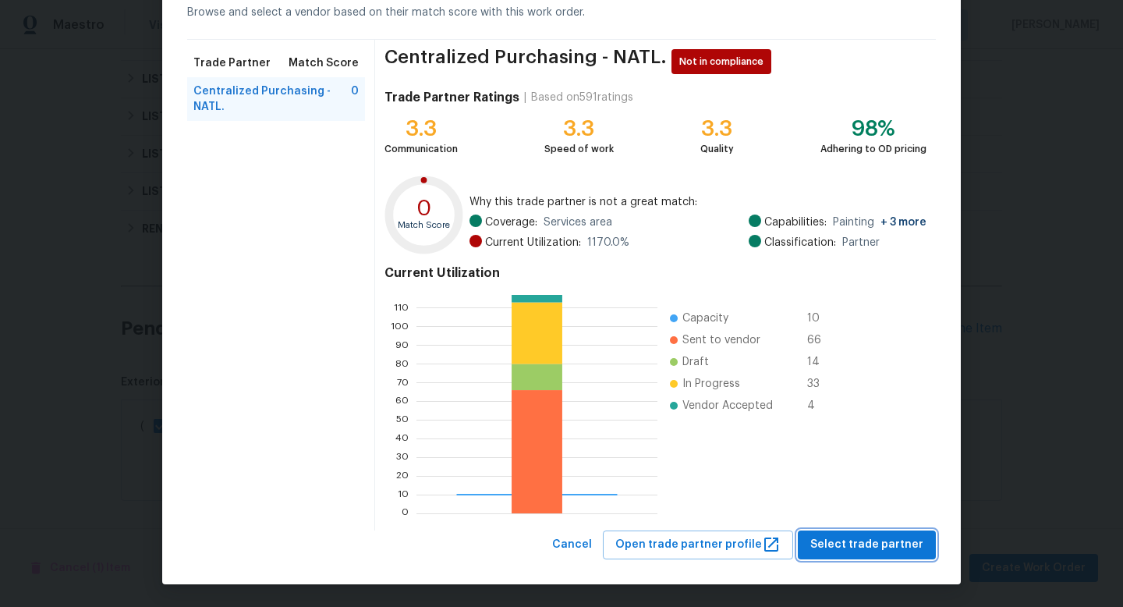
click at [860, 539] on span "Select trade partner" at bounding box center [866, 544] width 113 height 19
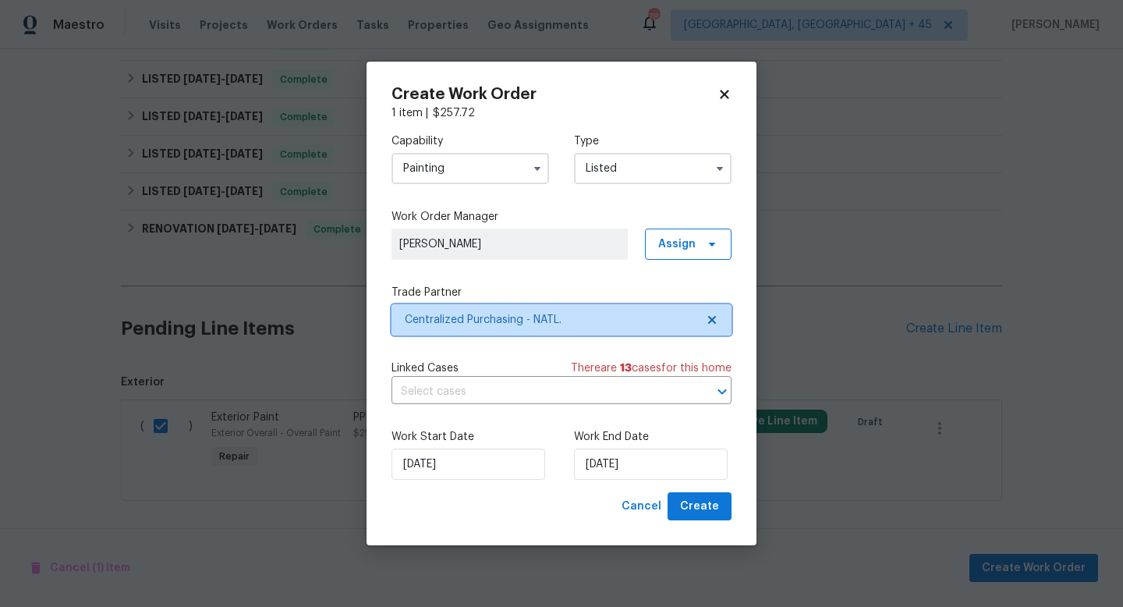
scroll to position [0, 0]
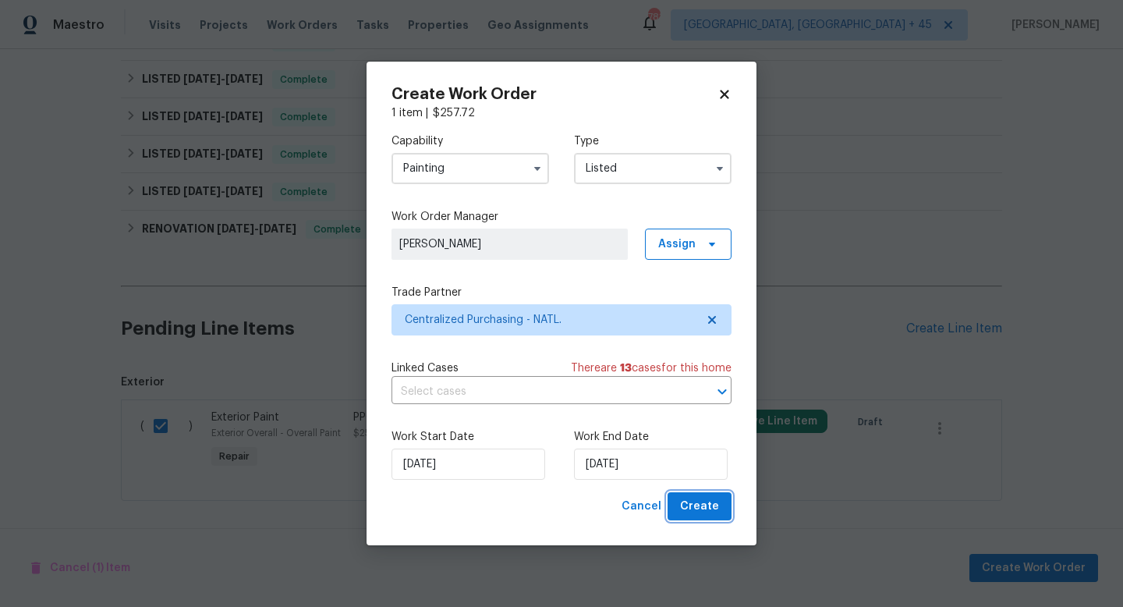
click at [704, 498] on span "Create" at bounding box center [699, 506] width 39 height 19
checkbox input "false"
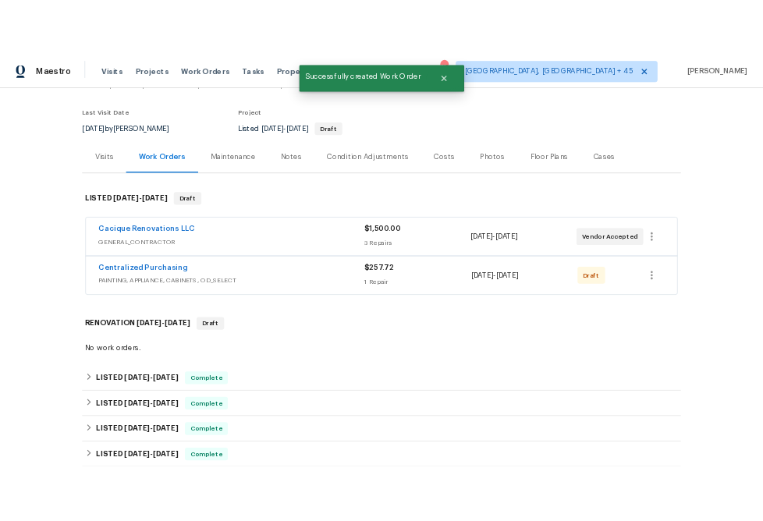
scroll to position [105, 0]
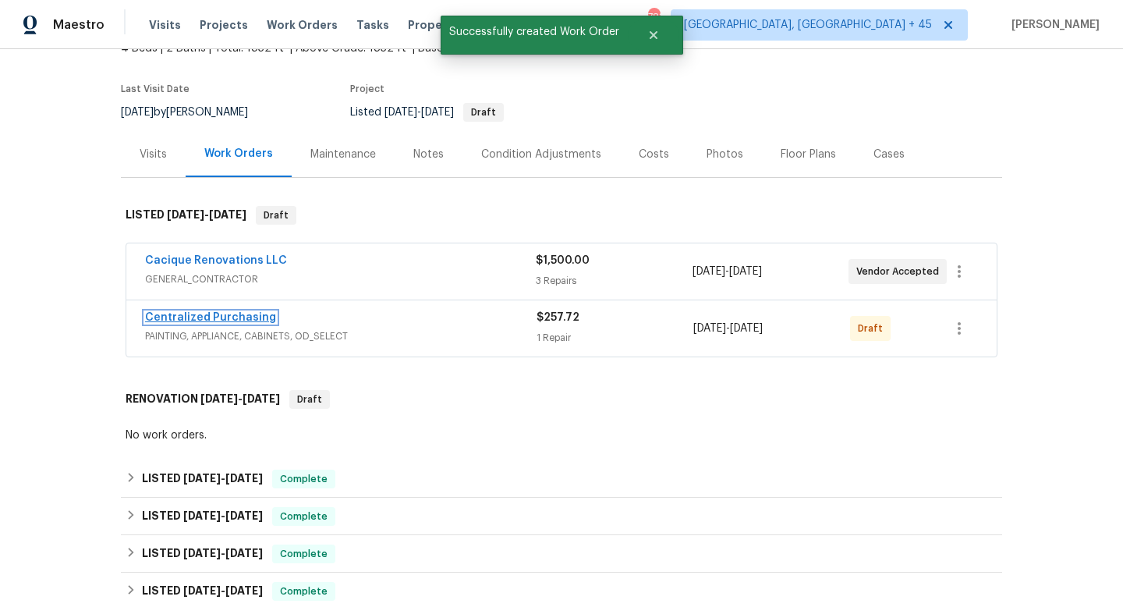
click at [229, 313] on link "Centralized Purchasing" at bounding box center [210, 317] width 131 height 11
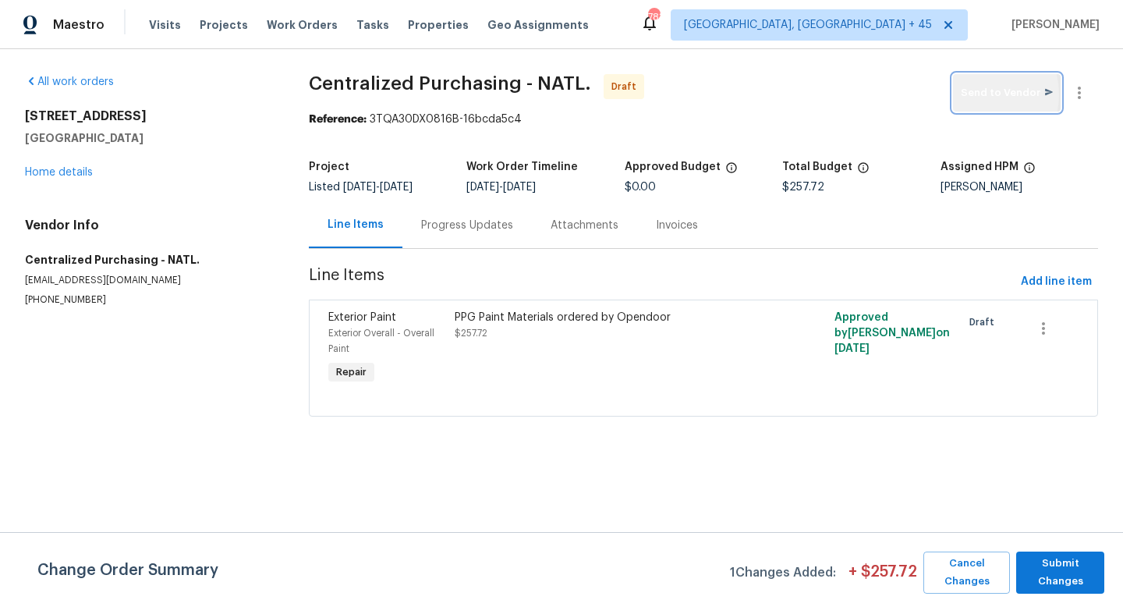
click at [980, 94] on span "Send to Vendor" at bounding box center [1007, 93] width 92 height 18
